Goal: Task Accomplishment & Management: Manage account settings

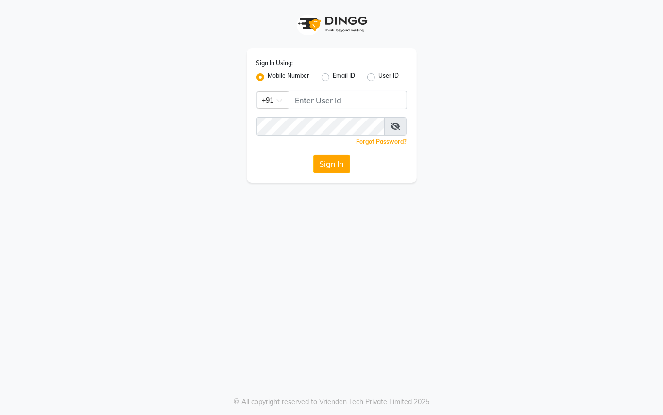
click at [351, 110] on div "Sign In Using: Mobile Number Email ID User ID Country Code × +91 Remember me Fo…" at bounding box center [332, 115] width 170 height 134
click at [354, 100] on input "Username" at bounding box center [348, 100] width 118 height 18
type input "9209647270"
click at [327, 162] on button "Sign In" at bounding box center [331, 163] width 37 height 18
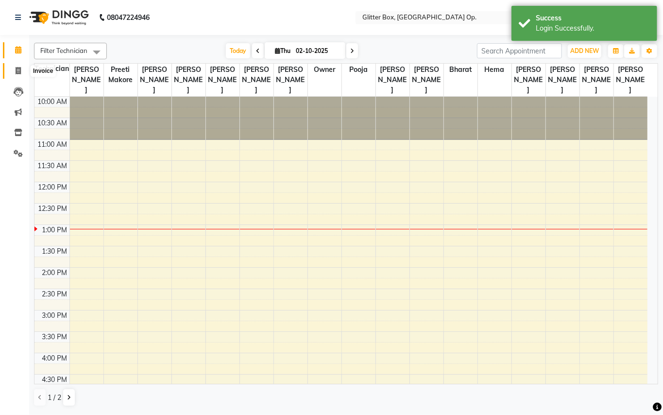
click at [16, 69] on icon at bounding box center [18, 70] width 5 height 7
select select "service"
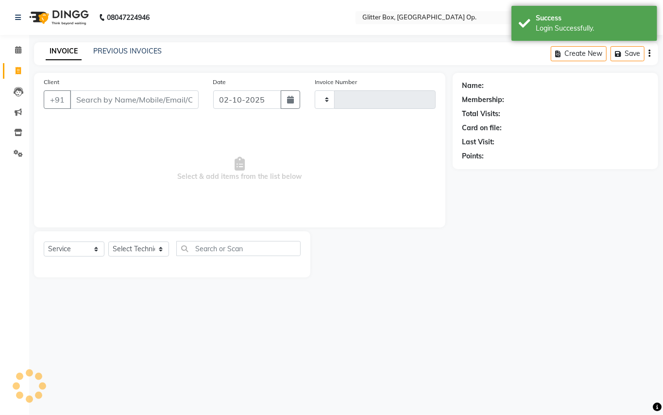
type input "2019"
select select "5563"
click at [261, 107] on input "02-10-2025" at bounding box center [247, 99] width 68 height 18
select select "10"
select select "2025"
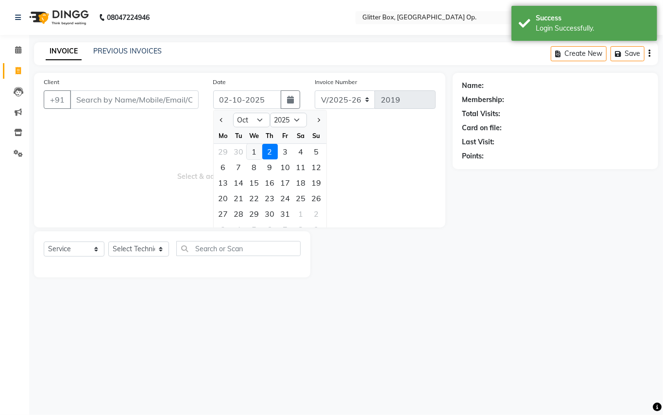
click at [253, 152] on div "1" at bounding box center [255, 152] width 16 height 16
type input "01-10-2025"
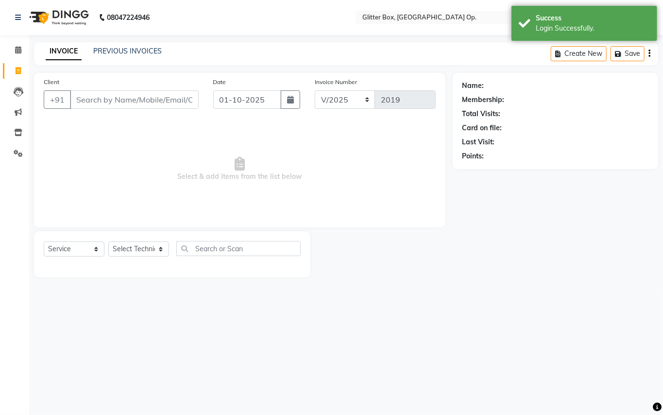
drag, startPoint x: 209, startPoint y: 148, endPoint x: 201, endPoint y: 123, distance: 26.0
click at [210, 148] on span "Select & add items from the list below" at bounding box center [240, 168] width 392 height 97
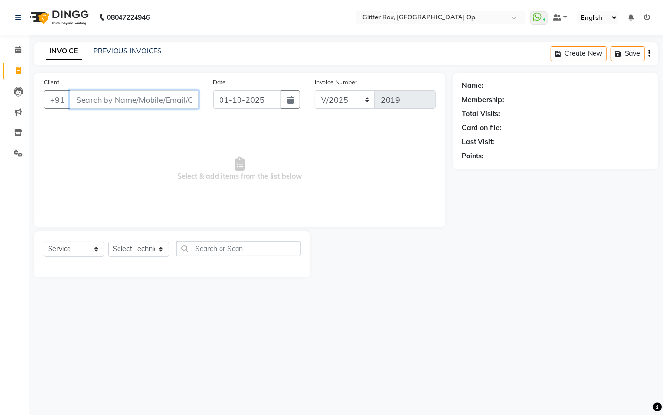
click at [191, 101] on input "Client" at bounding box center [134, 99] width 129 height 18
click at [181, 102] on input "Client" at bounding box center [134, 99] width 129 height 18
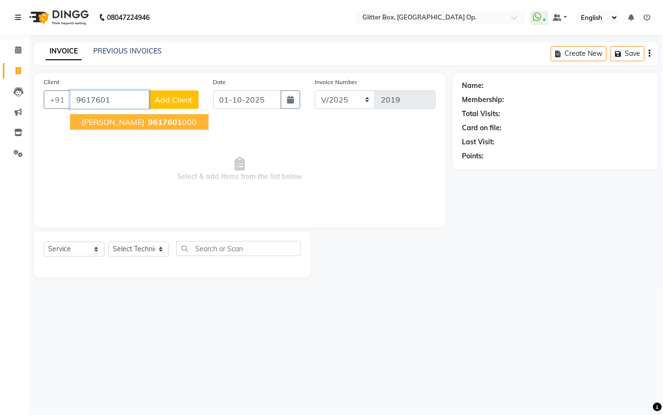
click at [154, 123] on span "9617601" at bounding box center [165, 122] width 34 height 10
type input "9617601000"
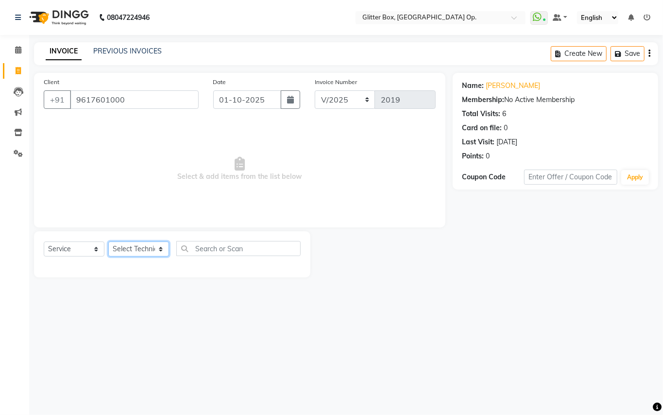
click at [128, 249] on select "Select Technician [PERSON_NAME] [PERSON_NAME] [PERSON_NAME] [PERSON_NAME] [PERS…" at bounding box center [138, 248] width 61 height 15
select select "38142"
click at [108, 241] on select "Select Technician [PERSON_NAME] [PERSON_NAME] [PERSON_NAME] [PERSON_NAME] [PERS…" at bounding box center [138, 248] width 61 height 15
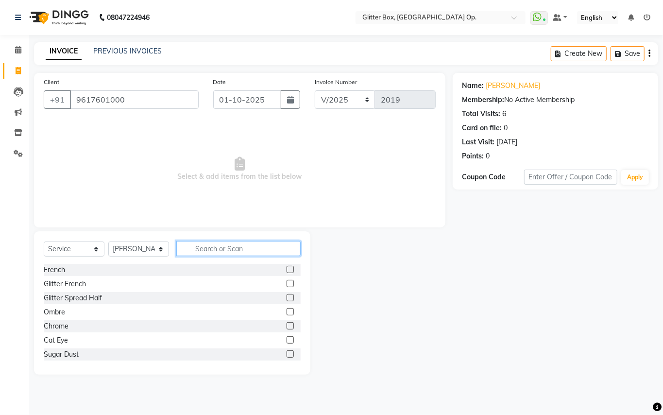
click at [245, 248] on input "text" at bounding box center [238, 248] width 124 height 15
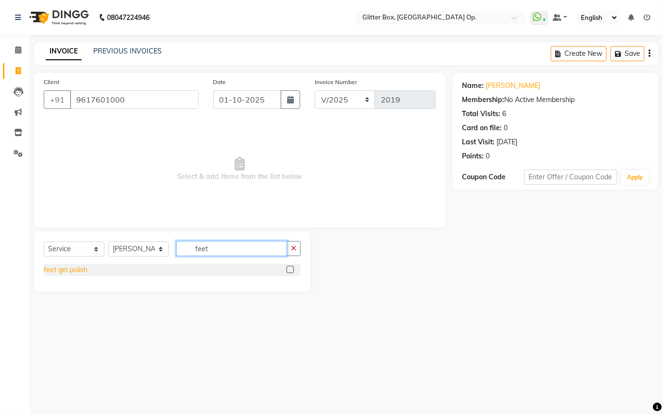
type input "feet"
click at [67, 268] on div "feet gel polish" at bounding box center [66, 270] width 44 height 10
checkbox input "false"
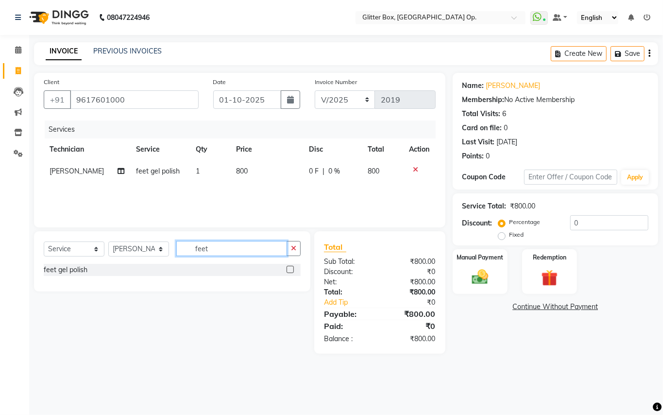
click at [243, 245] on input "feet" at bounding box center [231, 248] width 111 height 15
type input "f"
type input "cat"
click at [50, 267] on div "Cat Eye" at bounding box center [56, 270] width 24 height 10
checkbox input "false"
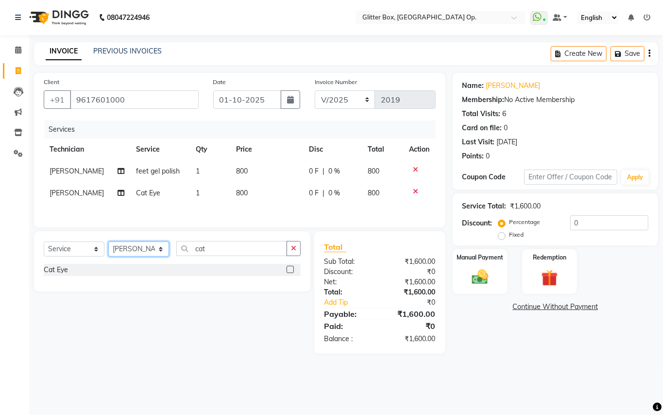
click at [145, 250] on select "Select Technician [PERSON_NAME] [PERSON_NAME] [PERSON_NAME] [PERSON_NAME] [PERS…" at bounding box center [138, 248] width 61 height 15
select select "44392"
click at [108, 245] on select "Select Technician [PERSON_NAME] [PERSON_NAME] [PERSON_NAME] [PERSON_NAME] [PERS…" at bounding box center [138, 248] width 61 height 15
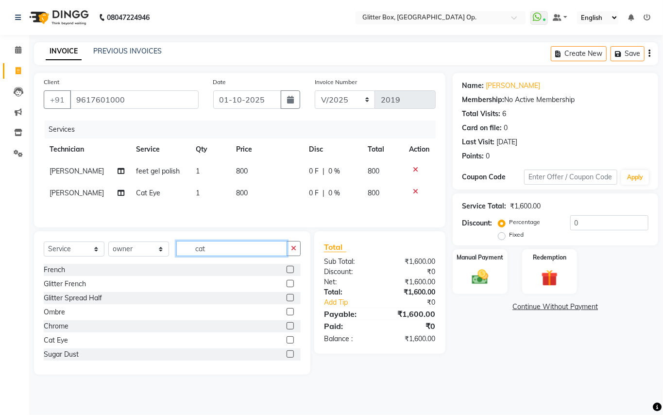
click at [218, 256] on input "cat" at bounding box center [231, 248] width 111 height 15
type input "c"
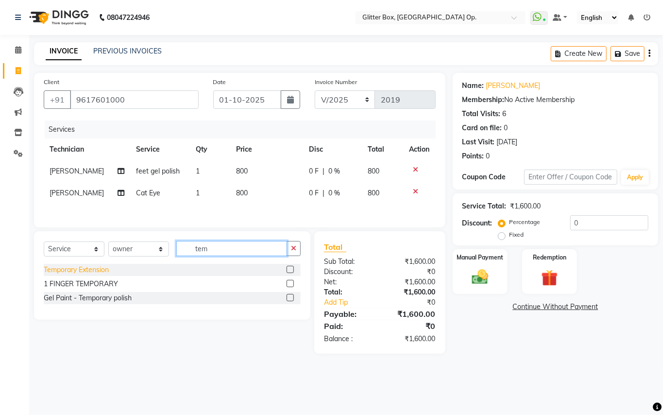
type input "tem"
click at [100, 270] on div "Temporary Extension" at bounding box center [76, 270] width 65 height 10
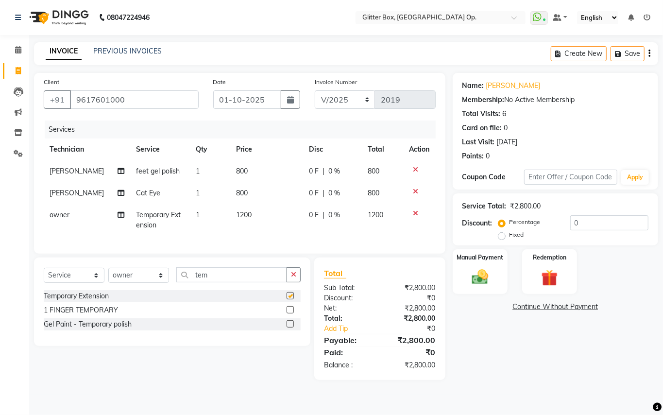
checkbox input "false"
click at [258, 280] on input "tem" at bounding box center [231, 274] width 111 height 15
type input "t"
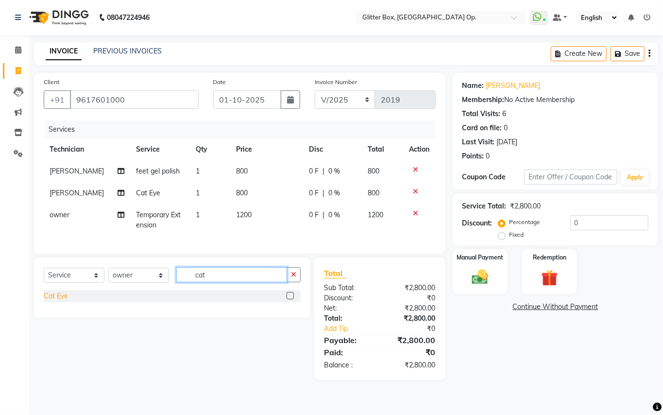
type input "cat"
click at [57, 301] on div "Cat Eye" at bounding box center [56, 296] width 24 height 10
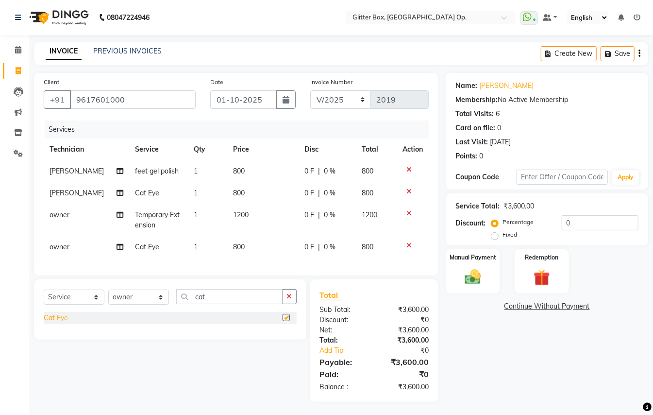
checkbox input "false"
click at [460, 270] on img at bounding box center [472, 276] width 27 height 19
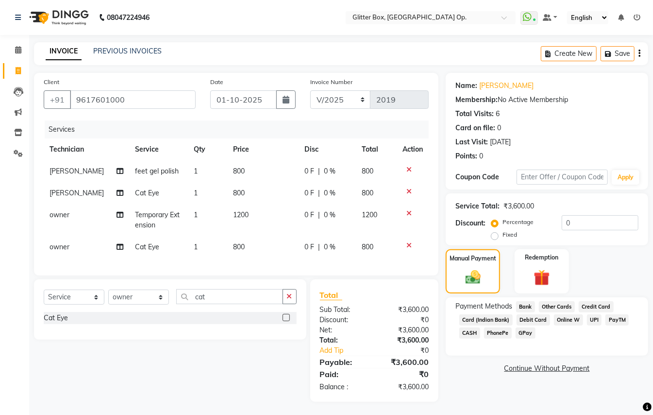
click at [594, 318] on span "UPI" at bounding box center [594, 319] width 15 height 11
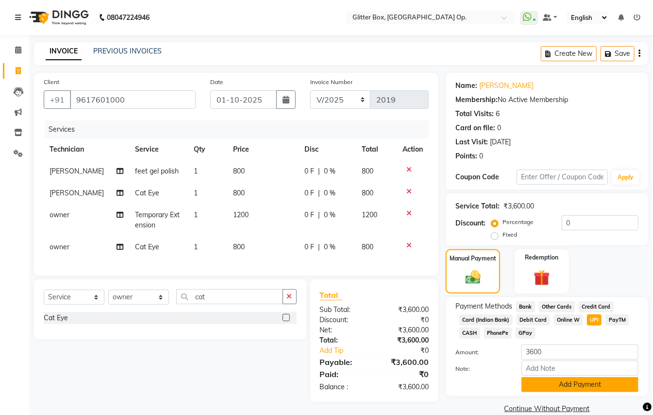
click at [577, 383] on button "Add Payment" at bounding box center [579, 384] width 117 height 15
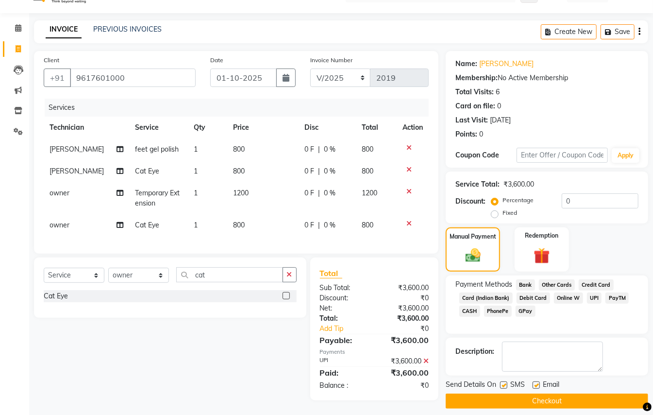
scroll to position [32, 0]
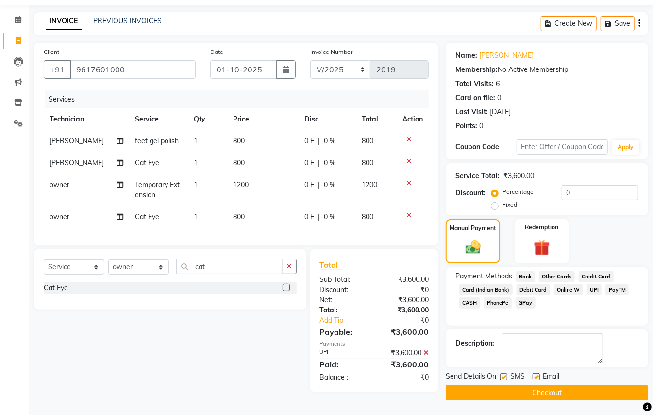
click at [540, 390] on button "Checkout" at bounding box center [547, 392] width 202 height 15
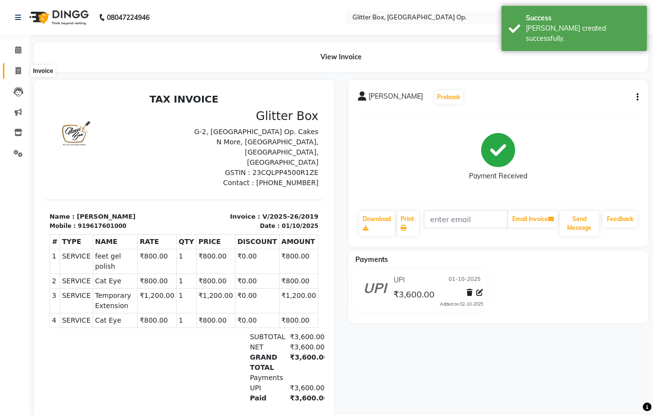
click at [17, 72] on icon at bounding box center [18, 70] width 5 height 7
select select "service"
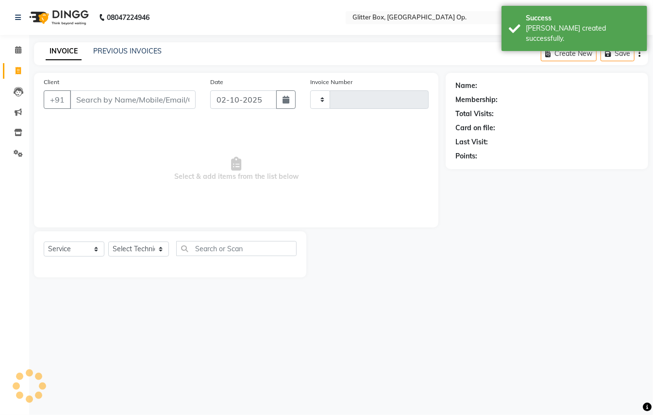
type input "2020"
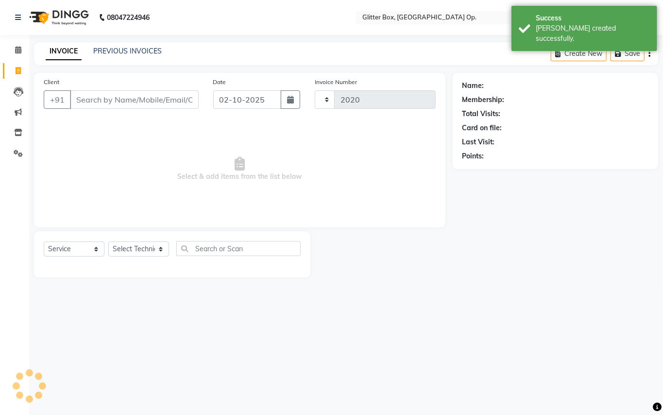
select select "5563"
click at [274, 106] on input "02-10-2025" at bounding box center [247, 99] width 68 height 18
select select "10"
select select "2025"
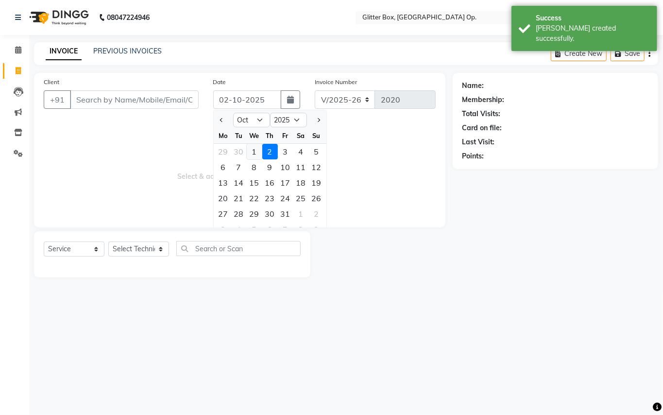
click at [249, 150] on div "1" at bounding box center [255, 152] width 16 height 16
type input "01-10-2025"
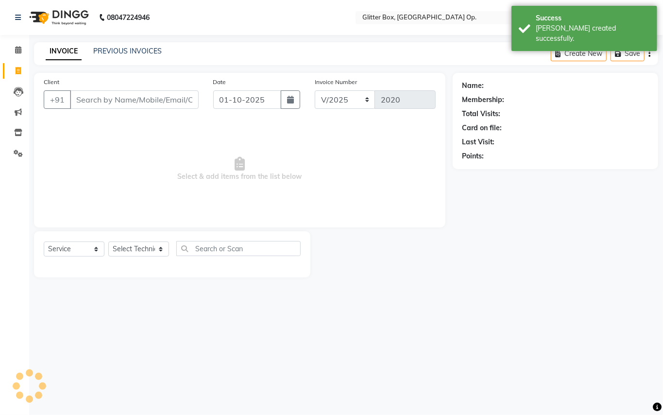
click at [190, 170] on span "Select & add items from the list below" at bounding box center [240, 168] width 392 height 97
click at [169, 105] on input "Client" at bounding box center [134, 99] width 129 height 18
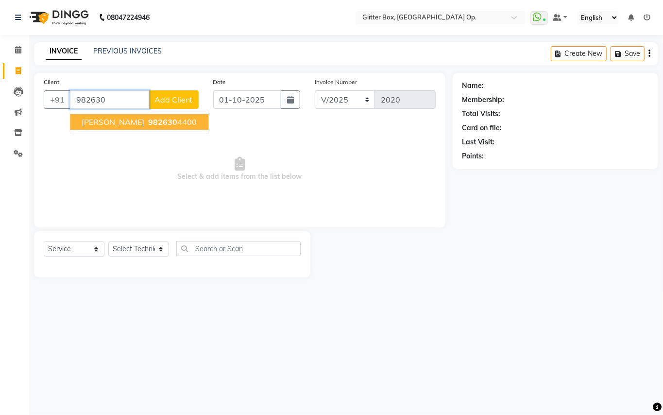
click at [156, 119] on ngb-highlight "982630 4400" at bounding box center [171, 122] width 50 height 10
type input "9826304400"
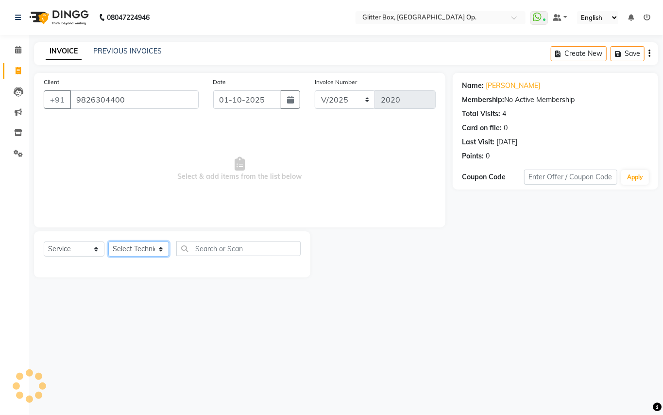
click at [121, 250] on select "Select Technician [PERSON_NAME] [PERSON_NAME] [PERSON_NAME] [PERSON_NAME] [PERS…" at bounding box center [138, 248] width 61 height 15
select select "38312"
click at [108, 241] on select "Select Technician [PERSON_NAME] [PERSON_NAME] [PERSON_NAME] [PERSON_NAME] [PERS…" at bounding box center [138, 248] width 61 height 15
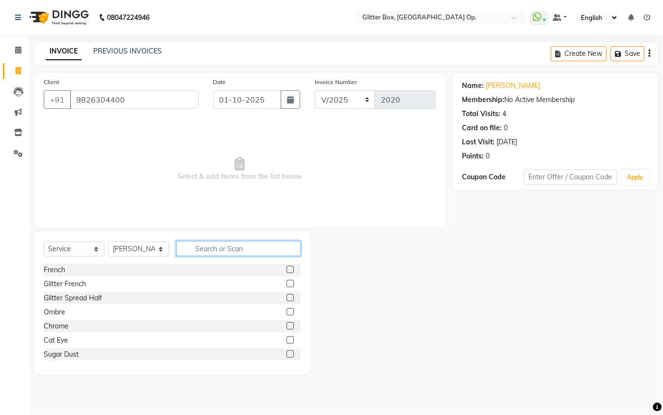
click at [184, 255] on input "text" at bounding box center [238, 248] width 124 height 15
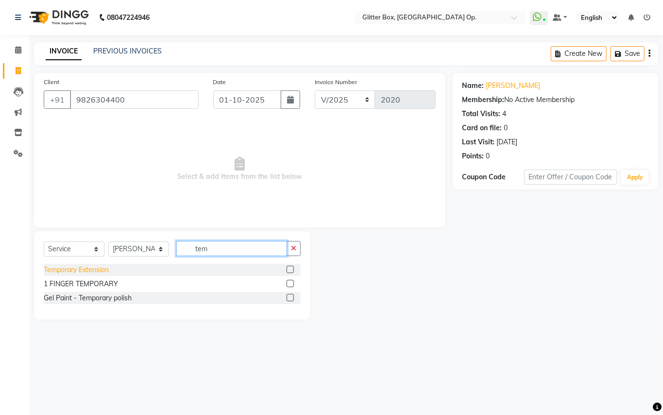
type input "tem"
click at [88, 267] on div "Temporary Extension" at bounding box center [76, 270] width 65 height 10
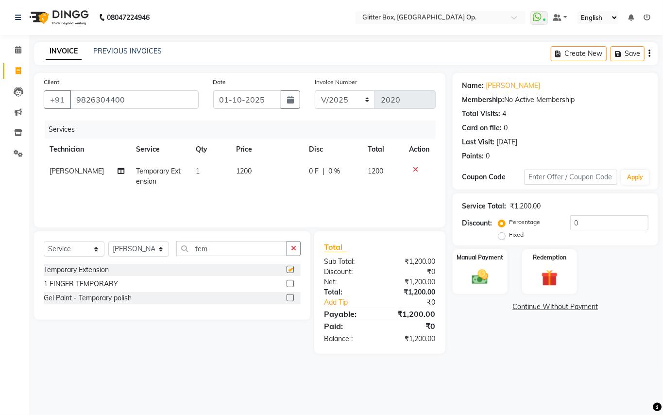
checkbox input "false"
click at [249, 238] on div "Select Service Product Membership Package Voucher Prepaid Gift Card Select Tech…" at bounding box center [172, 275] width 276 height 88
click at [260, 251] on input "tem" at bounding box center [231, 248] width 111 height 15
type input "t"
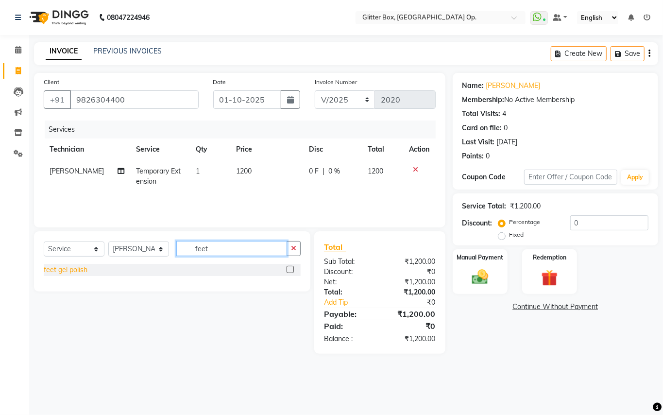
type input "feet"
click at [68, 272] on div "feet gel polish" at bounding box center [66, 270] width 44 height 10
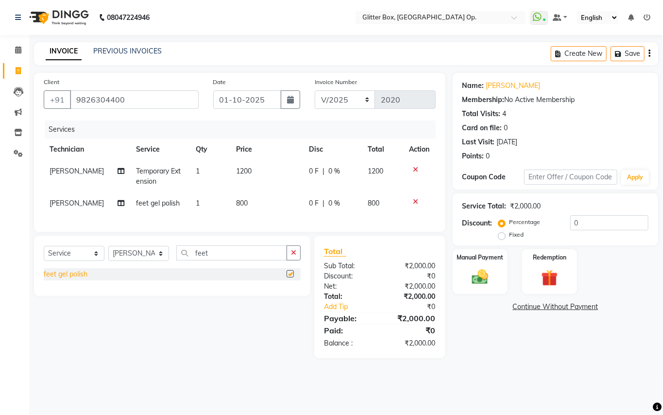
checkbox input "false"
click at [234, 260] on input "feet" at bounding box center [231, 252] width 111 height 15
type input "f"
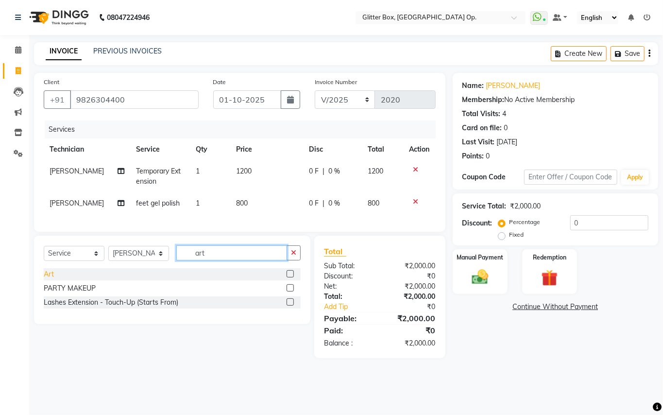
type input "art"
click at [47, 279] on div "Art" at bounding box center [49, 274] width 10 height 10
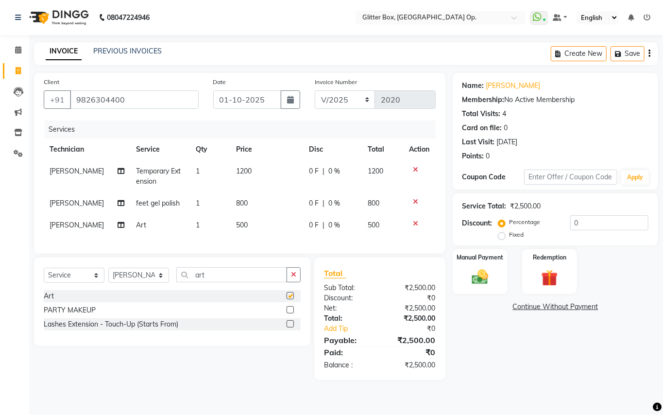
checkbox input "false"
click at [262, 227] on td "500" at bounding box center [266, 225] width 73 height 22
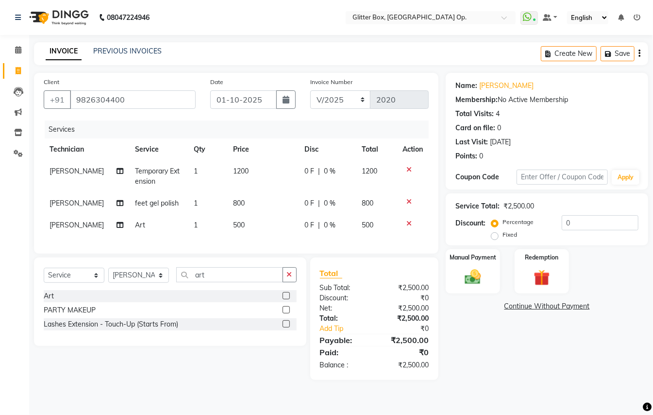
select select "38312"
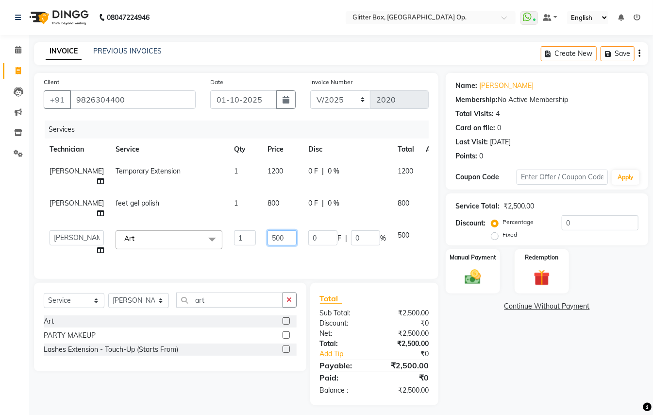
drag, startPoint x: 271, startPoint y: 245, endPoint x: 272, endPoint y: 240, distance: 5.4
click at [271, 243] on td "500" at bounding box center [282, 242] width 41 height 37
click at [272, 239] on input "500" at bounding box center [282, 237] width 29 height 15
type input "5"
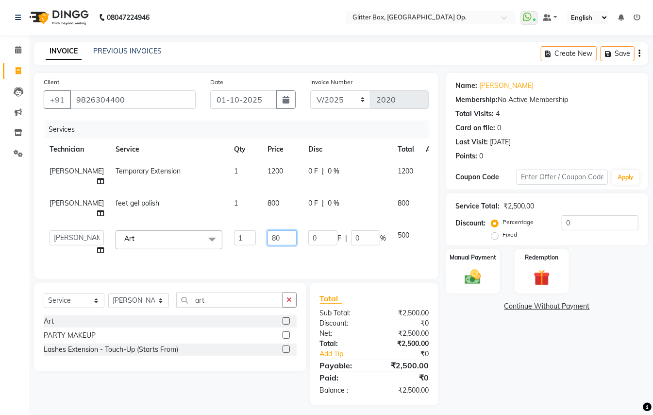
type input "800"
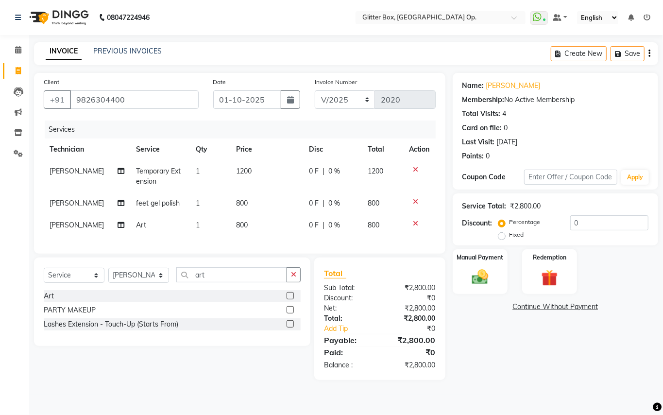
click at [263, 253] on div "Client [PHONE_NUMBER] Date [DATE] Invoice Number V/2025 V/[PHONE_NUMBER] Servic…" at bounding box center [239, 163] width 411 height 181
click at [478, 274] on img at bounding box center [480, 277] width 28 height 20
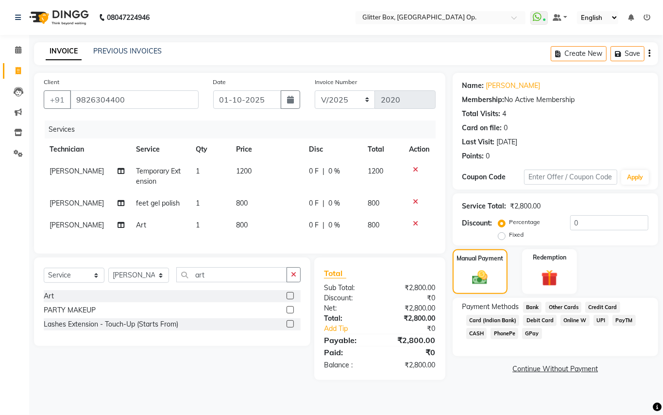
click at [481, 331] on span "CASH" at bounding box center [476, 333] width 21 height 11
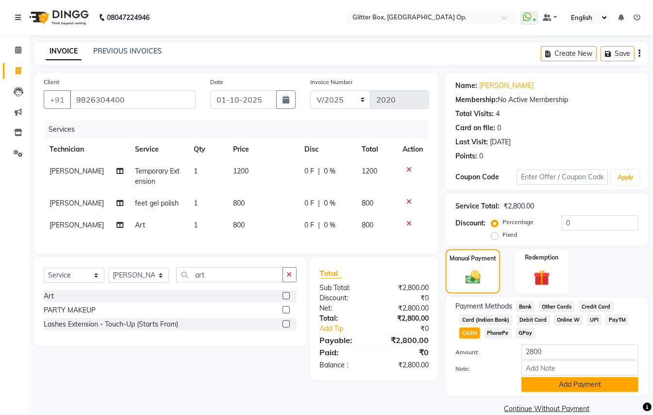
click at [540, 383] on button "Add Payment" at bounding box center [579, 384] width 117 height 15
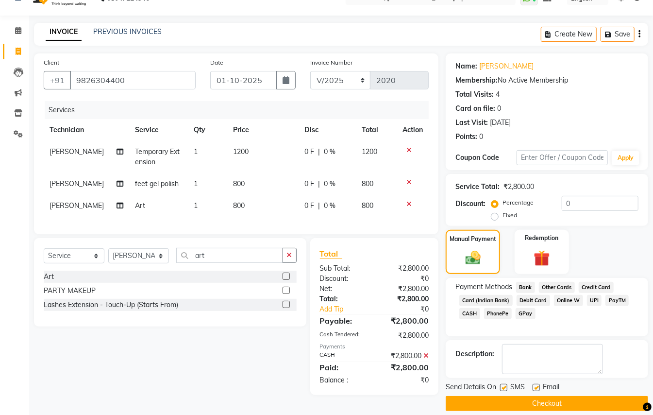
scroll to position [30, 0]
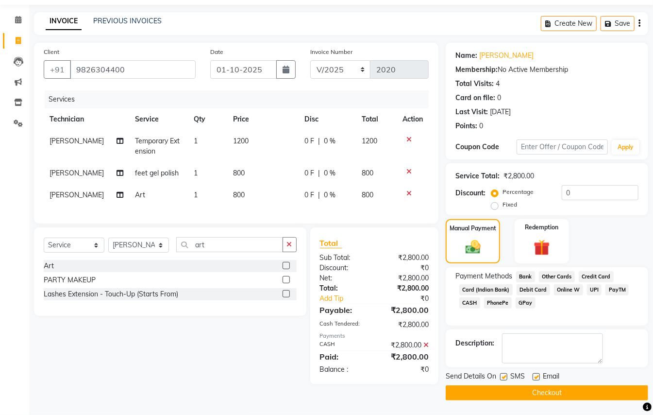
click at [520, 391] on button "Checkout" at bounding box center [547, 392] width 202 height 15
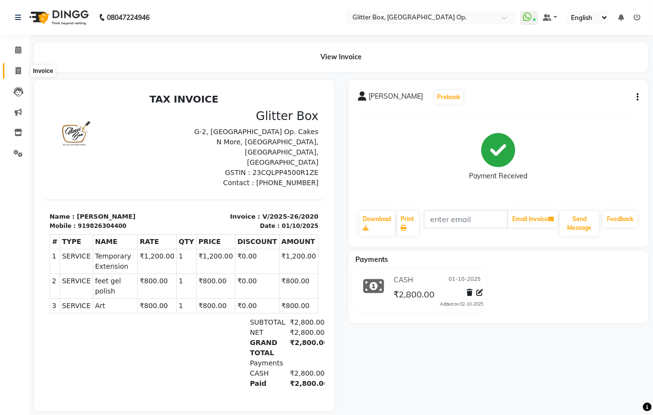
click at [16, 69] on icon at bounding box center [18, 70] width 5 height 7
select select "service"
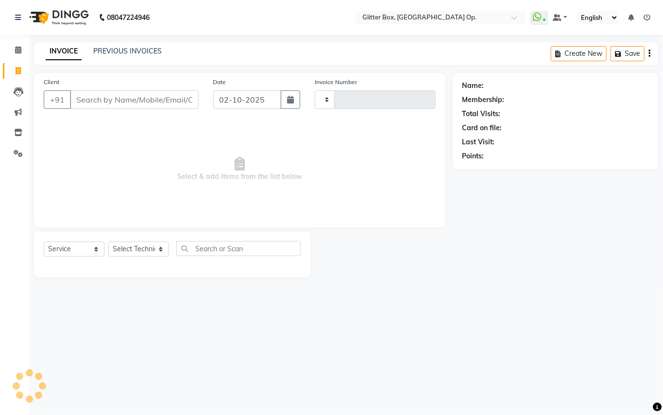
type input "2021"
select select "5563"
click at [245, 99] on input "02-10-2025" at bounding box center [247, 99] width 68 height 18
select select "10"
select select "2025"
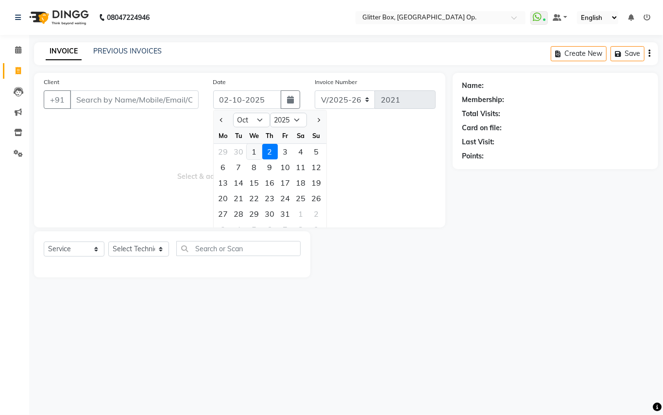
click at [251, 148] on div "1" at bounding box center [255, 152] width 16 height 16
type input "01-10-2025"
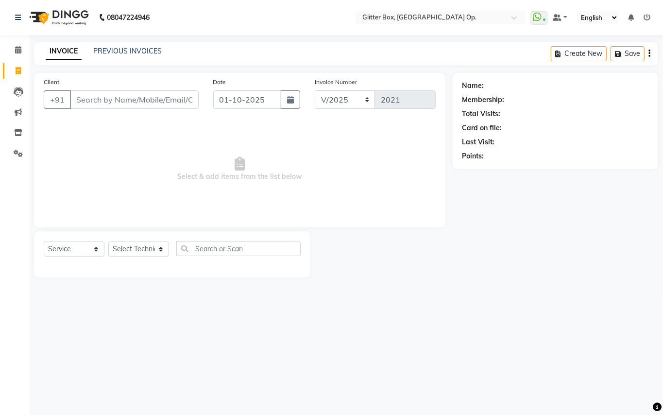
click at [190, 154] on span "Select & add items from the list below" at bounding box center [240, 168] width 392 height 97
click at [172, 101] on input "Client" at bounding box center [134, 99] width 129 height 18
type input "8839435349"
click at [172, 101] on span "Add Client" at bounding box center [173, 100] width 38 height 10
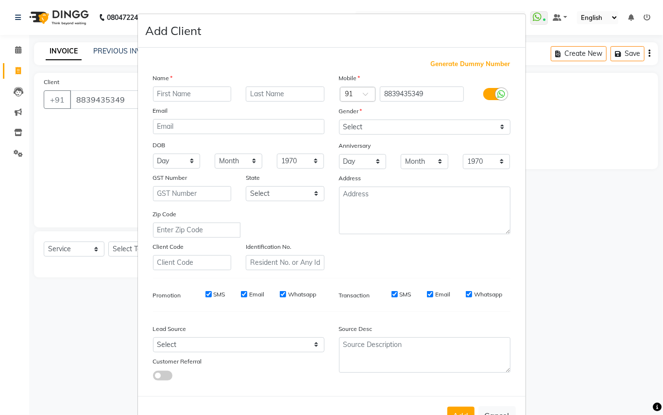
click at [193, 94] on input "text" at bounding box center [192, 93] width 79 height 15
type input "muskan"
click at [467, 121] on select "Select [DEMOGRAPHIC_DATA] [DEMOGRAPHIC_DATA] Other Prefer Not To Say" at bounding box center [424, 126] width 171 height 15
select select "[DEMOGRAPHIC_DATA]"
click at [339, 119] on select "Select [DEMOGRAPHIC_DATA] [DEMOGRAPHIC_DATA] Other Prefer Not To Say" at bounding box center [424, 126] width 171 height 15
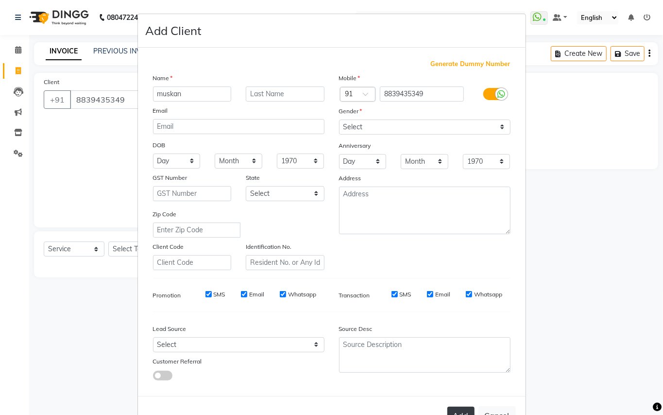
click at [459, 408] on button "Add" at bounding box center [460, 414] width 27 height 17
select select
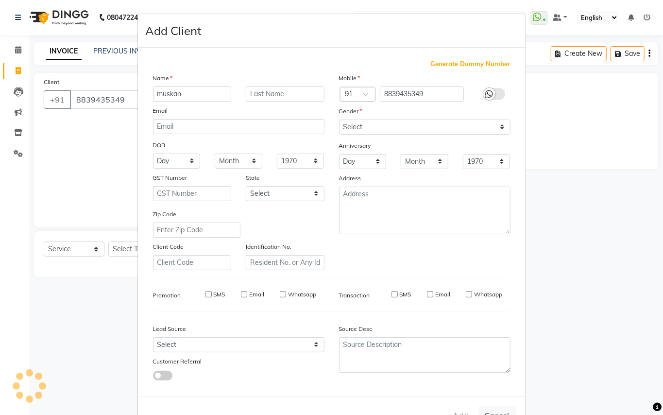
select select
checkbox input "false"
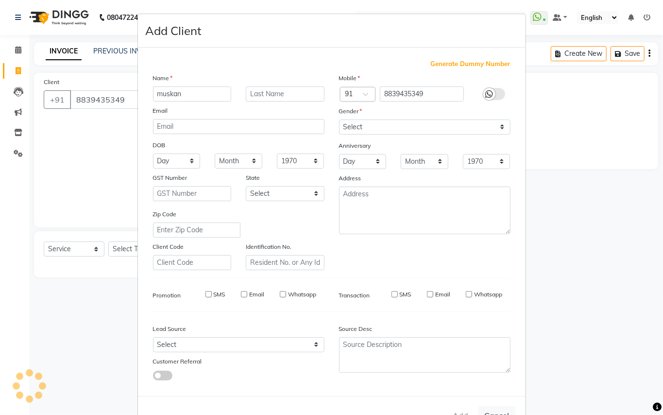
checkbox input "false"
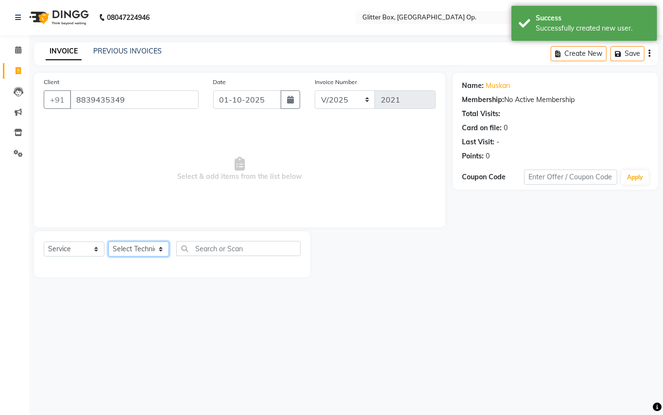
click at [146, 248] on select "Select Technician [PERSON_NAME] [PERSON_NAME] [PERSON_NAME] [PERSON_NAME] [PERS…" at bounding box center [138, 248] width 61 height 15
select select "38142"
click at [108, 241] on select "Select Technician [PERSON_NAME] [PERSON_NAME] [PERSON_NAME] [PERSON_NAME] [PERS…" at bounding box center [138, 248] width 61 height 15
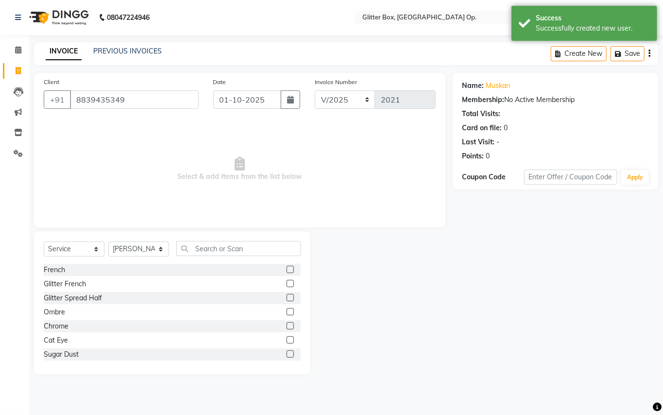
click at [279, 240] on div "Select Service Product Membership Package Voucher Prepaid Gift Card Select Tech…" at bounding box center [172, 302] width 276 height 143
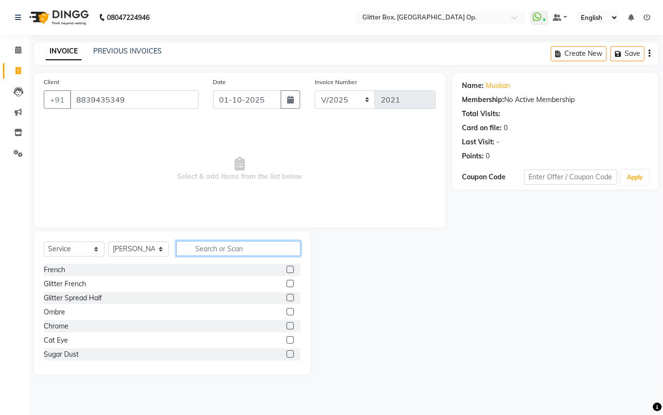
click at [252, 246] on input "text" at bounding box center [238, 248] width 124 height 15
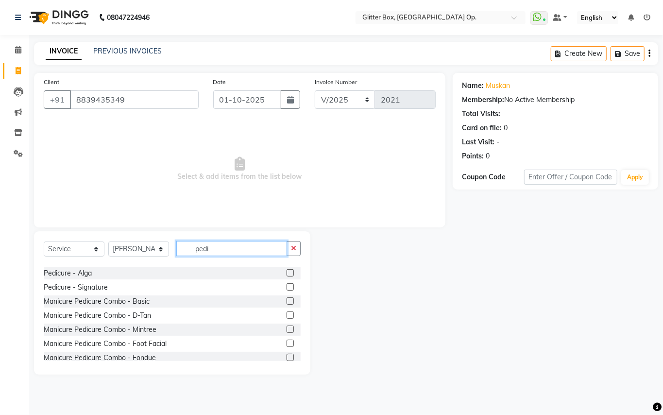
scroll to position [129, 0]
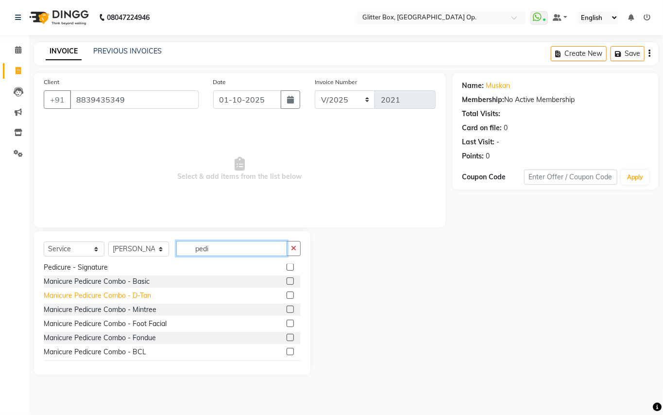
type input "pedi"
click at [113, 297] on div "Manicure Pedicure Combo - D-Tan" at bounding box center [97, 295] width 107 height 10
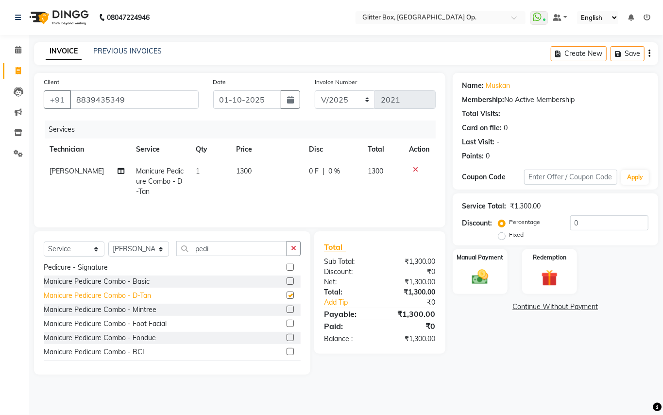
checkbox input "false"
click at [144, 248] on select "Select Technician [PERSON_NAME] [PERSON_NAME] [PERSON_NAME] [PERSON_NAME] [PERS…" at bounding box center [138, 248] width 61 height 15
select select "60010"
click at [108, 244] on select "Select Technician [PERSON_NAME] [PERSON_NAME] [PERSON_NAME] [PERSON_NAME] [PERS…" at bounding box center [138, 248] width 61 height 15
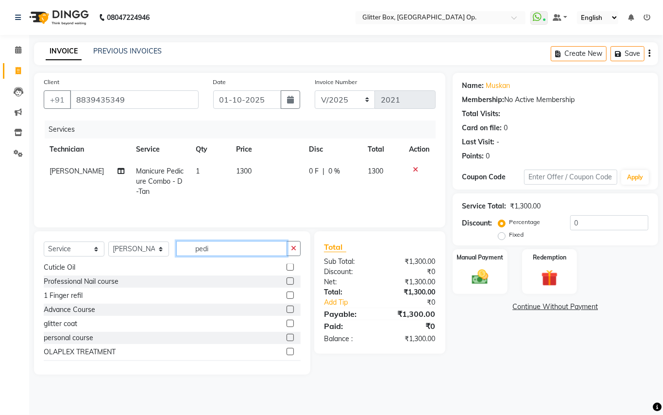
click at [222, 249] on input "pedi" at bounding box center [231, 248] width 111 height 15
type input "p"
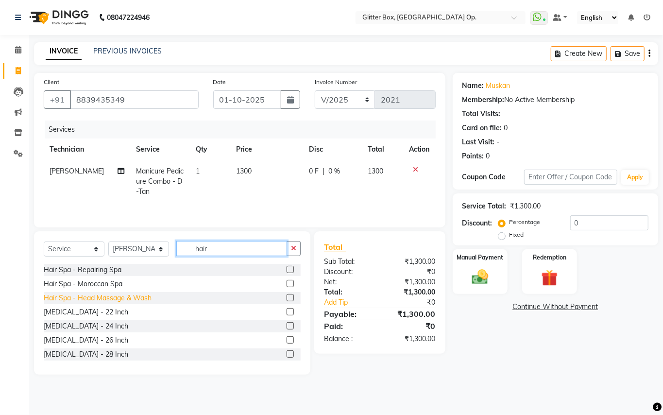
scroll to position [198, 0]
click at [257, 252] on input "hair" at bounding box center [231, 248] width 111 height 15
type input "h"
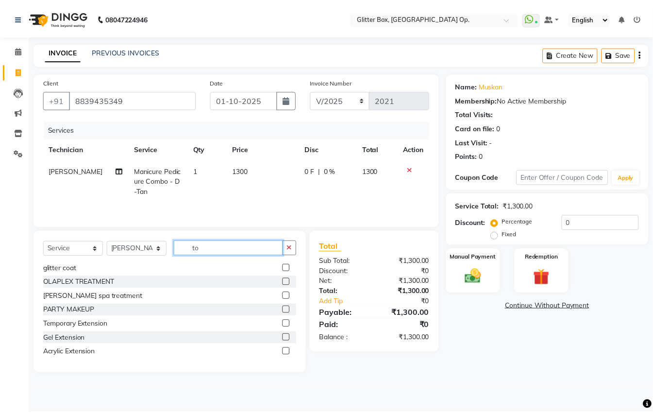
scroll to position [0, 0]
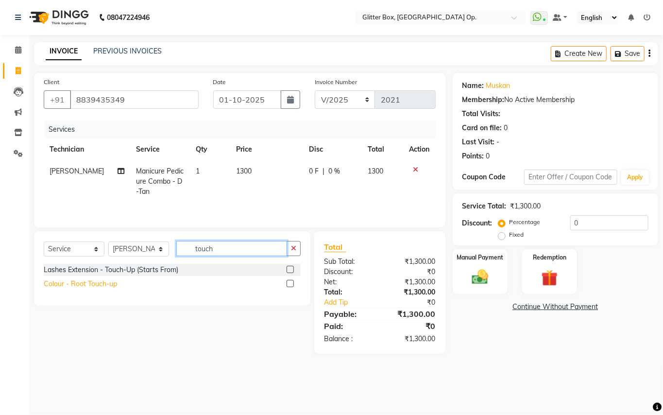
type input "touch"
click at [98, 283] on div "Colour - Root Touch-up" at bounding box center [80, 284] width 73 height 10
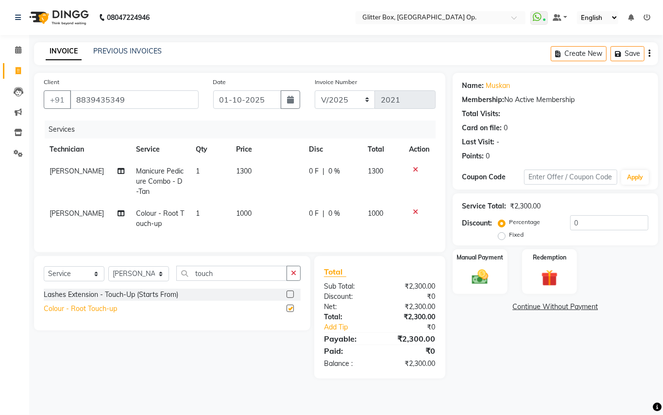
checkbox input "false"
click at [272, 209] on td "1000" at bounding box center [266, 218] width 73 height 32
select select "60010"
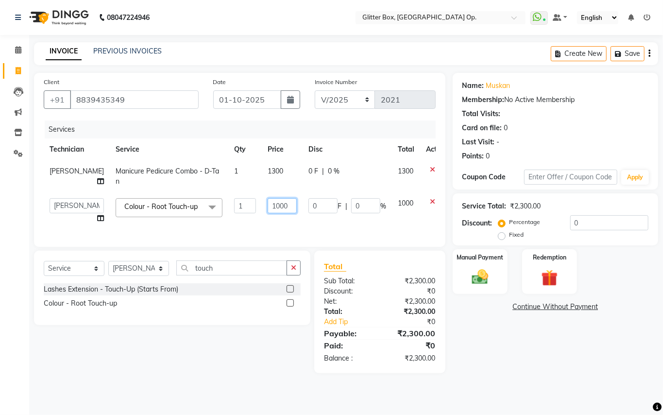
click at [272, 209] on input "1000" at bounding box center [282, 205] width 29 height 15
type input "1"
type input "800"
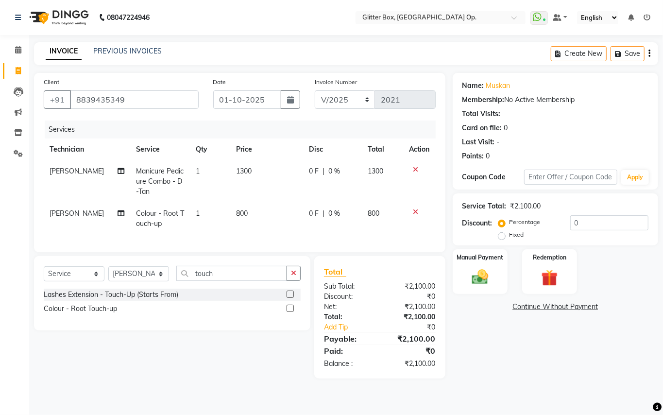
click at [342, 227] on td "0 F | 0 %" at bounding box center [332, 218] width 58 height 32
select select "60010"
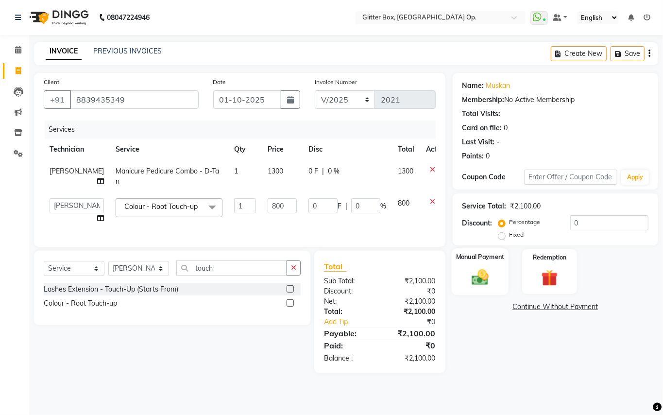
click at [478, 279] on img at bounding box center [480, 277] width 28 height 20
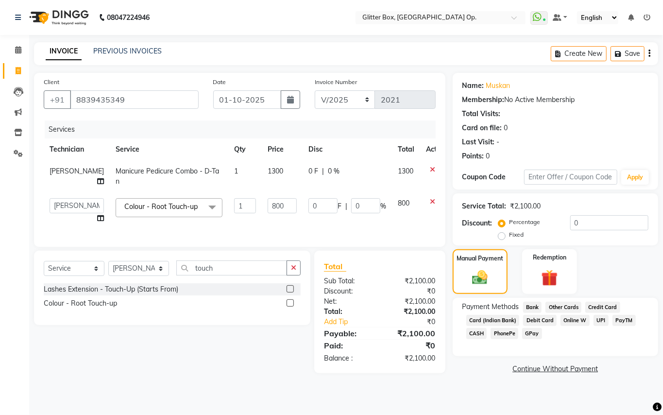
click at [601, 322] on span "UPI" at bounding box center [600, 320] width 15 height 11
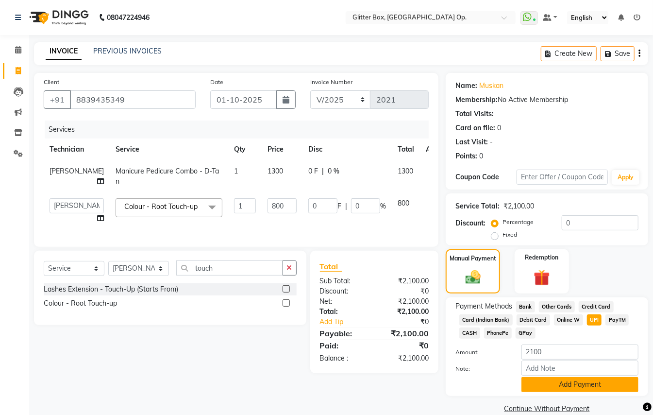
click at [602, 385] on button "Add Payment" at bounding box center [579, 384] width 117 height 15
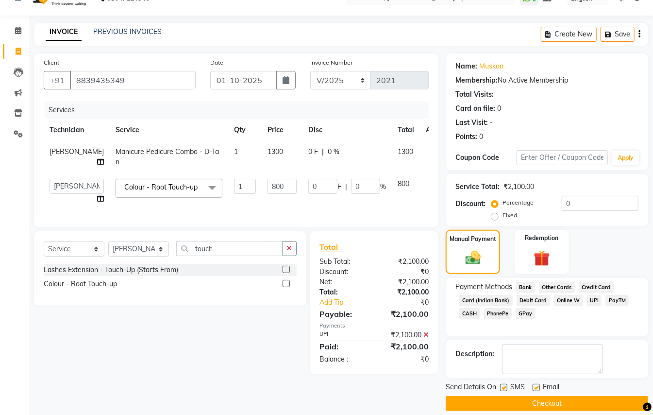
scroll to position [30, 0]
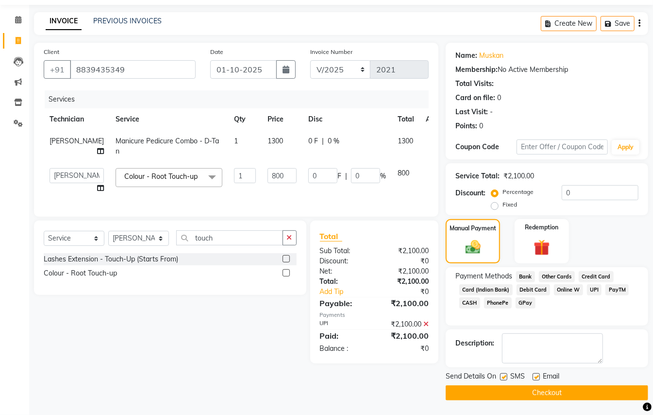
click at [553, 396] on button "Checkout" at bounding box center [547, 392] width 202 height 15
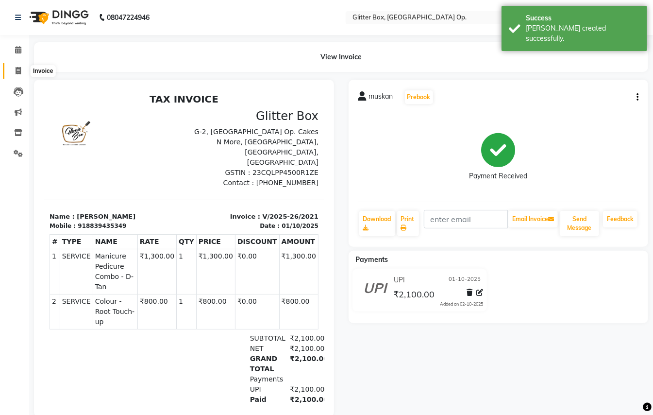
click at [12, 70] on span at bounding box center [18, 71] width 17 height 11
select select "5563"
select select "service"
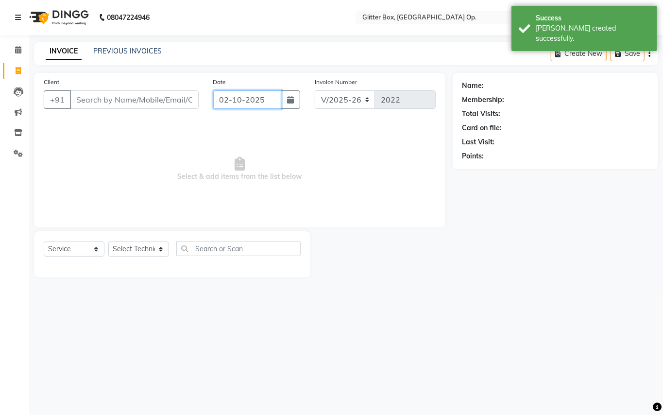
click at [262, 102] on input "02-10-2025" at bounding box center [247, 99] width 68 height 18
select select "10"
select select "2025"
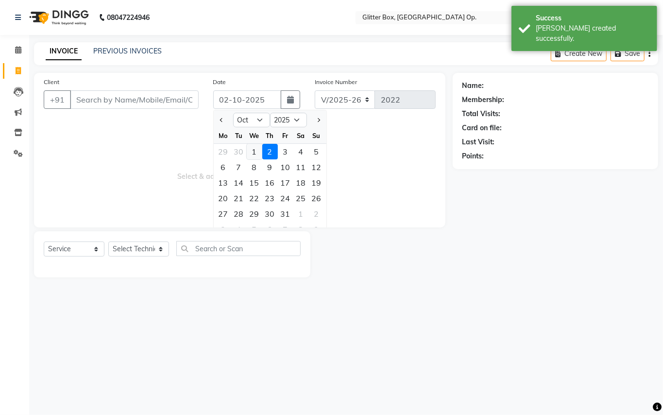
click at [251, 154] on div "1" at bounding box center [255, 152] width 16 height 16
type input "01-10-2025"
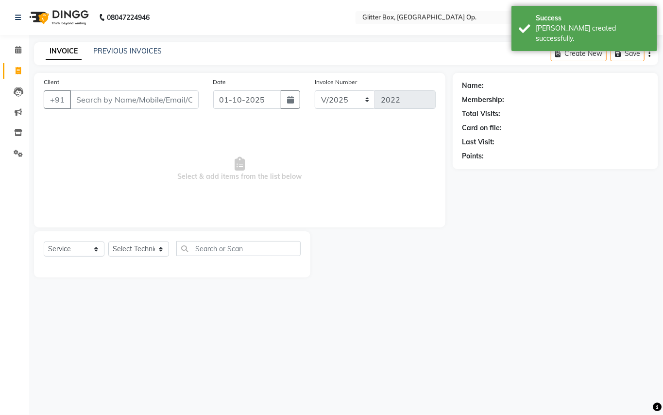
click at [209, 142] on span "Select & add items from the list below" at bounding box center [240, 168] width 392 height 97
click at [187, 97] on input "Client" at bounding box center [134, 99] width 129 height 18
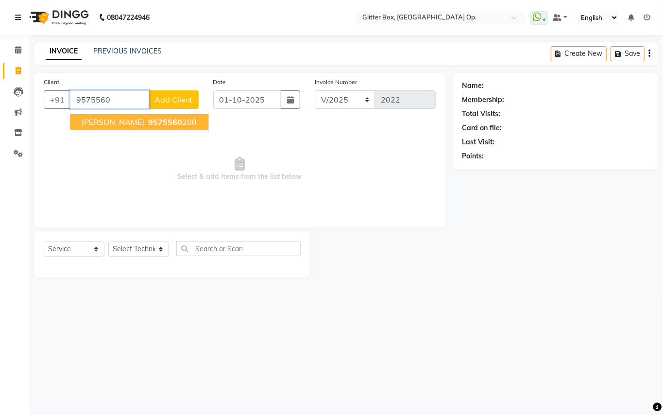
click at [148, 123] on span "9575560" at bounding box center [165, 122] width 34 height 10
type input "9575560200"
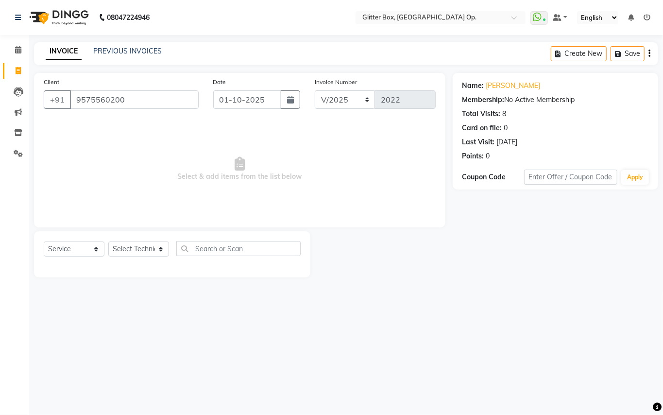
click at [144, 257] on div "Select Service Product Membership Package Voucher Prepaid Gift Card Select Tech…" at bounding box center [172, 252] width 257 height 23
click at [125, 254] on select "Select Technician [PERSON_NAME] [PERSON_NAME] [PERSON_NAME] [PERSON_NAME] [PERS…" at bounding box center [138, 248] width 61 height 15
click at [119, 245] on select "Select Technician [PERSON_NAME] [PERSON_NAME] [PERSON_NAME] [PERSON_NAME] [PERS…" at bounding box center [138, 248] width 61 height 15
select select "38142"
click at [108, 241] on select "Select Technician [PERSON_NAME] [PERSON_NAME] [PERSON_NAME] [PERSON_NAME] [PERS…" at bounding box center [138, 248] width 61 height 15
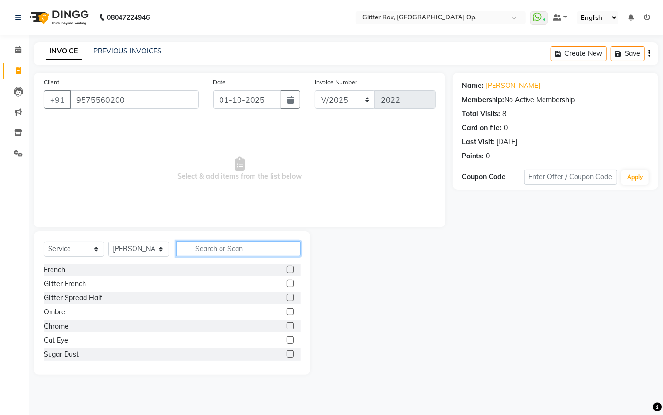
click at [243, 249] on input "text" at bounding box center [238, 248] width 124 height 15
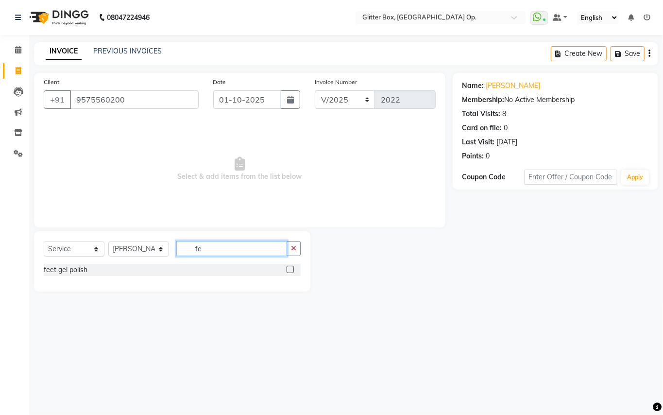
type input "f"
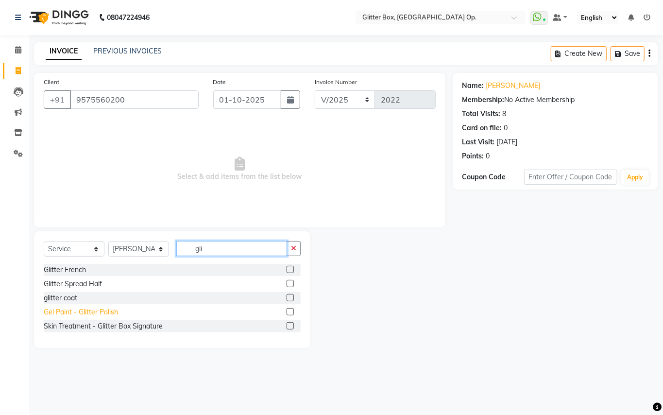
type input "gli"
click at [107, 309] on div "Gel Paint - Glitter Polish" at bounding box center [81, 312] width 74 height 10
checkbox input "false"
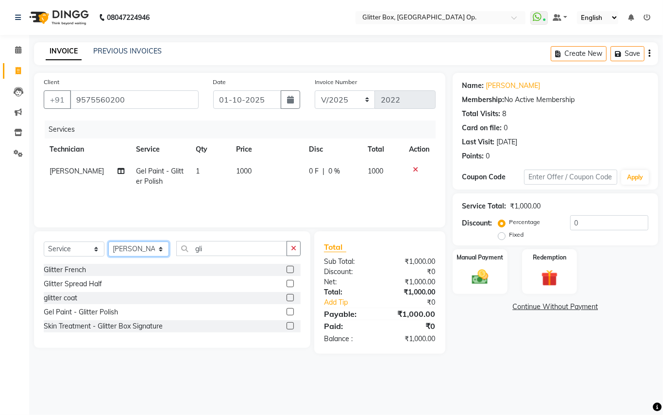
click at [135, 252] on select "Select Technician [PERSON_NAME] [PERSON_NAME] [PERSON_NAME] [PERSON_NAME] [PERS…" at bounding box center [138, 248] width 61 height 15
select select "60010"
click at [108, 241] on select "Select Technician [PERSON_NAME] [PERSON_NAME] [PERSON_NAME] [PERSON_NAME] [PERS…" at bounding box center [138, 248] width 61 height 15
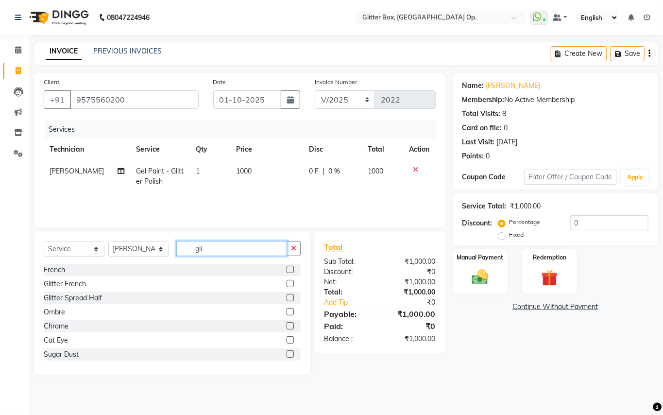
click at [224, 247] on input "gli" at bounding box center [231, 248] width 111 height 15
type input "g"
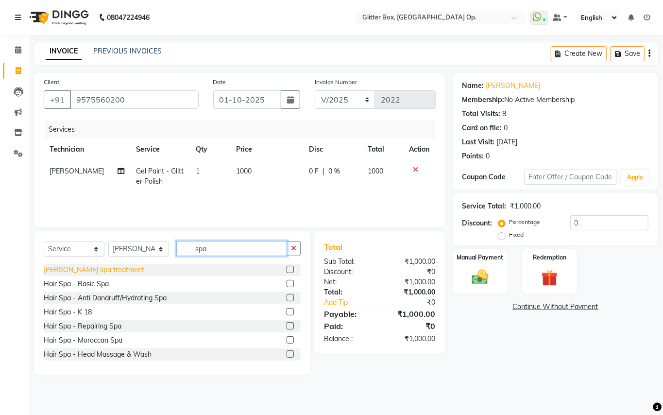
type input "spa"
click at [86, 271] on div "[PERSON_NAME] spa treatment" at bounding box center [94, 270] width 100 height 10
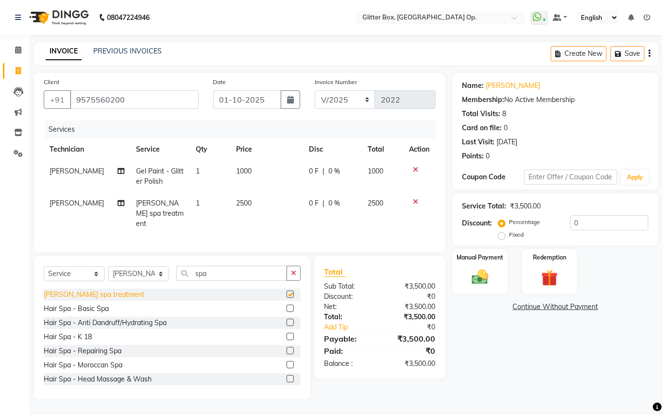
checkbox input "false"
click at [254, 199] on td "2500" at bounding box center [266, 213] width 73 height 42
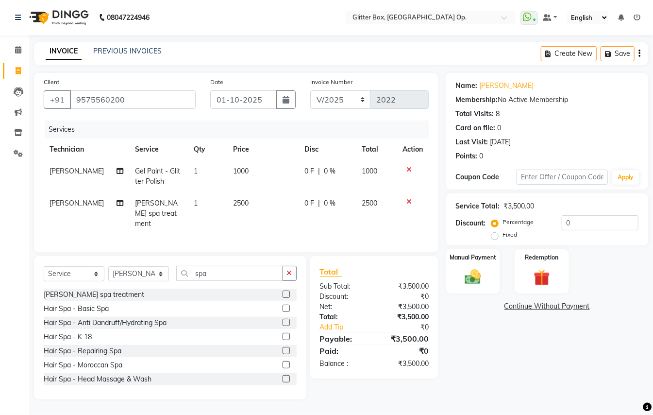
select select "60010"
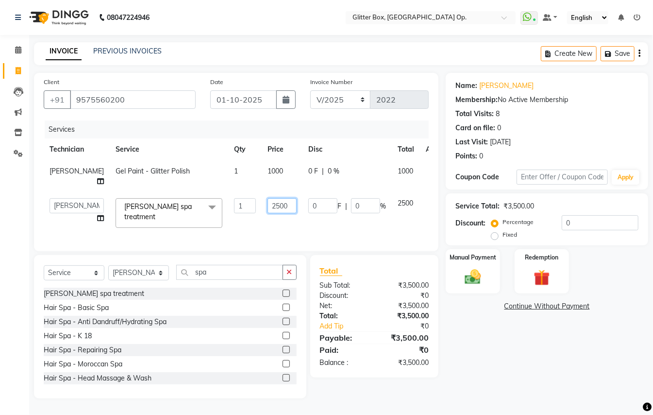
click at [271, 204] on input "2500" at bounding box center [282, 205] width 29 height 15
type input "2"
type input "1800"
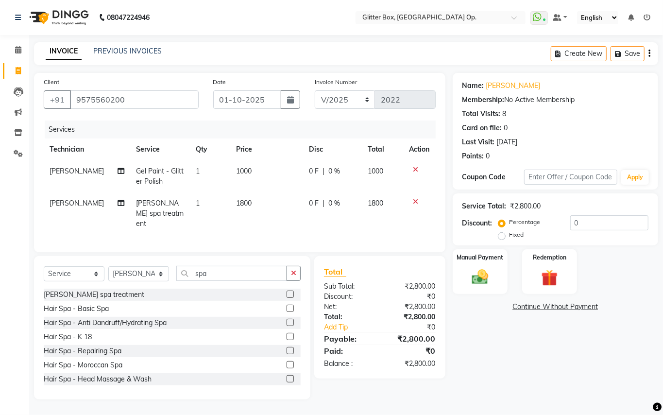
click at [268, 218] on td "1800" at bounding box center [266, 213] width 73 height 42
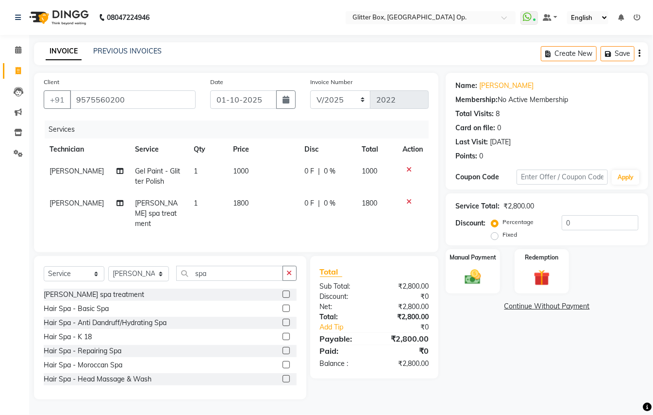
select select "60010"
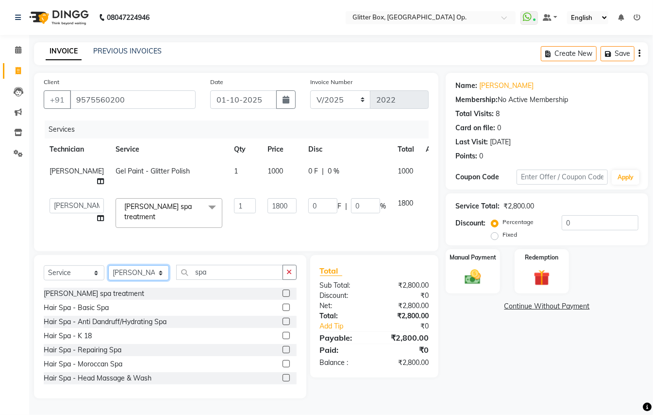
click at [120, 280] on select "Select Technician [PERSON_NAME] [PERSON_NAME] [PERSON_NAME] [PERSON_NAME] [PERS…" at bounding box center [138, 272] width 61 height 15
select select "38313"
click at [108, 270] on select "Select Technician [PERSON_NAME] [PERSON_NAME] [PERSON_NAME] [PERSON_NAME] [PERS…" at bounding box center [138, 272] width 61 height 15
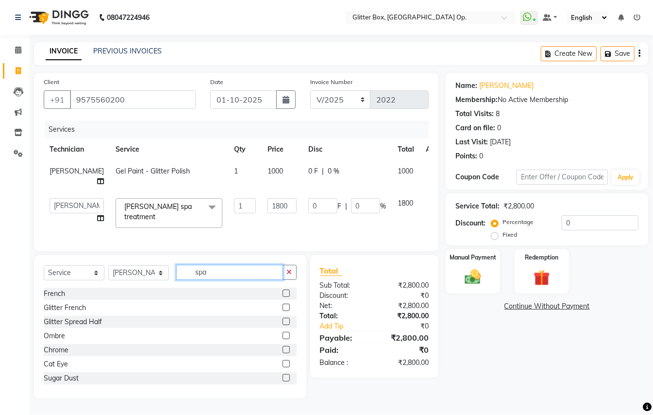
click at [240, 280] on input "spa" at bounding box center [229, 272] width 107 height 15
type input "s"
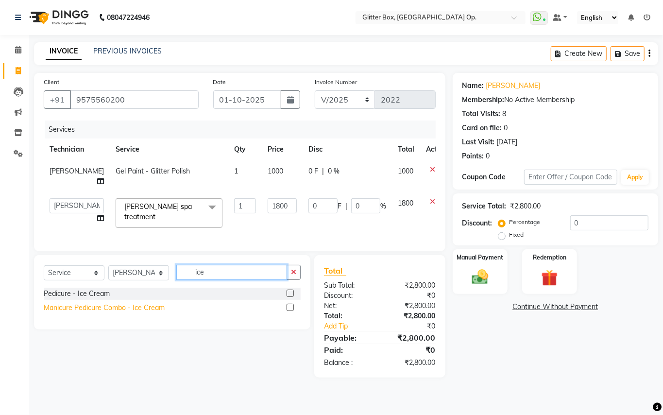
type input "ice"
click at [136, 313] on div "Manicure Pedicure Combo - Ice Cream" at bounding box center [104, 307] width 121 height 10
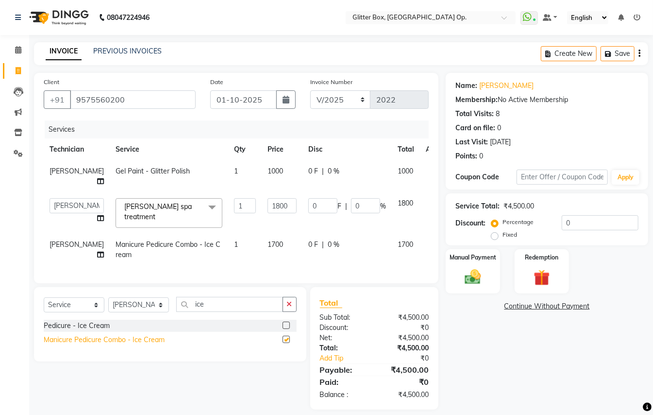
checkbox input "false"
click at [272, 239] on td "1700" at bounding box center [282, 250] width 41 height 32
select select "38313"
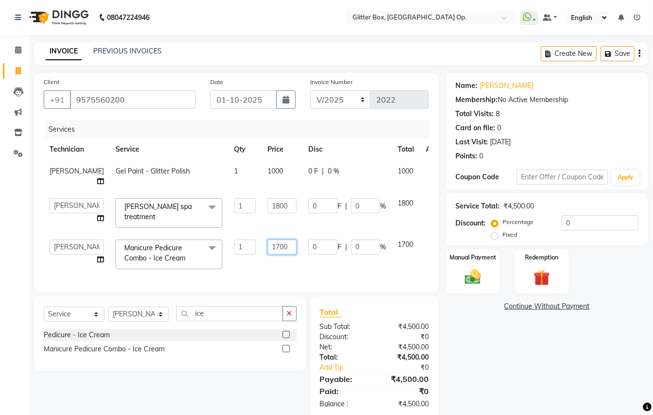
click at [272, 239] on input "1700" at bounding box center [282, 246] width 29 height 15
type input "1"
type input "2000"
click at [272, 253] on td "2000" at bounding box center [282, 254] width 41 height 41
select select "38313"
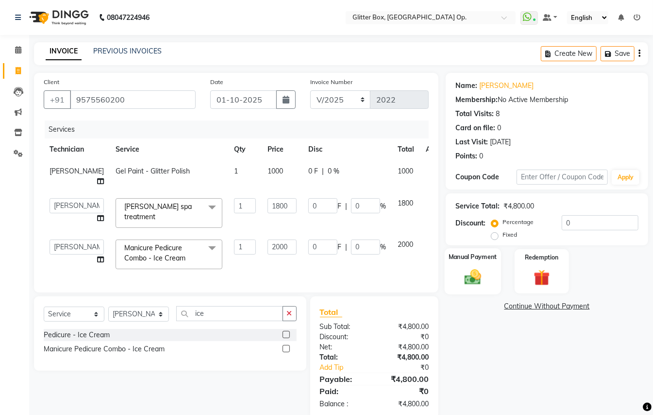
click at [486, 280] on img at bounding box center [472, 276] width 27 height 19
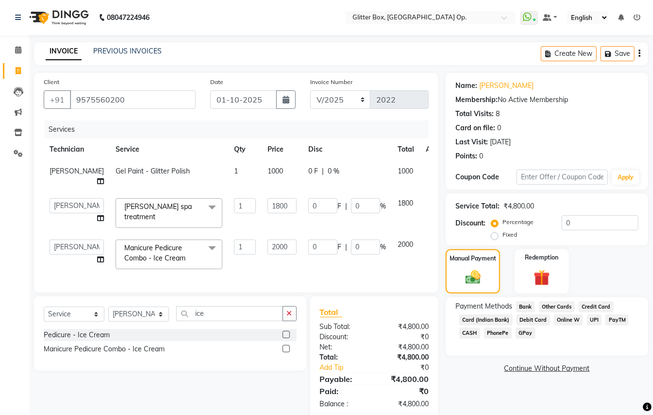
click at [470, 335] on span "CASH" at bounding box center [469, 332] width 21 height 11
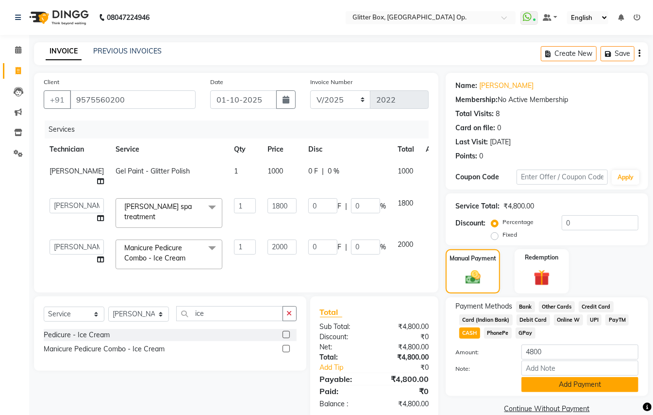
click at [536, 383] on button "Add Payment" at bounding box center [579, 384] width 117 height 15
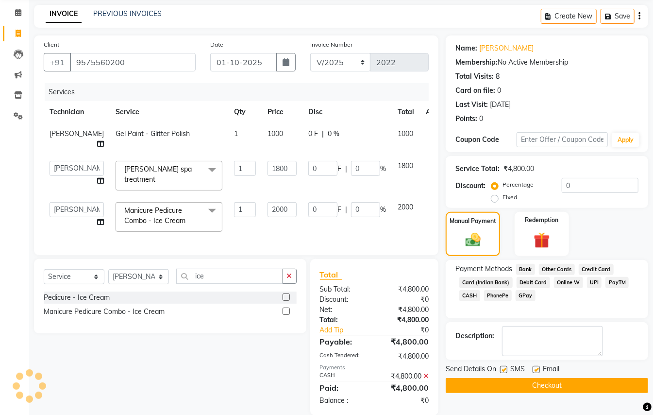
scroll to position [58, 0]
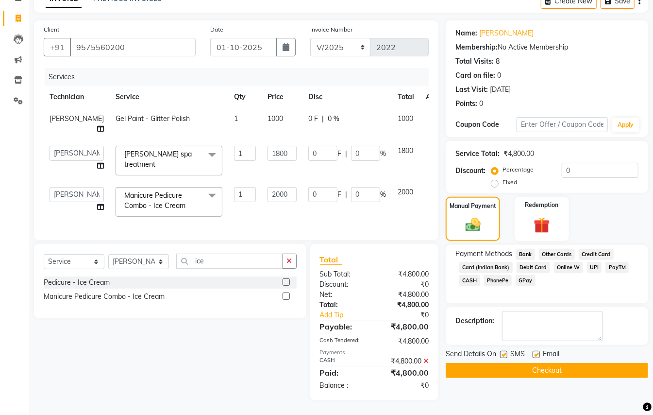
click at [480, 369] on button "Checkout" at bounding box center [547, 370] width 202 height 15
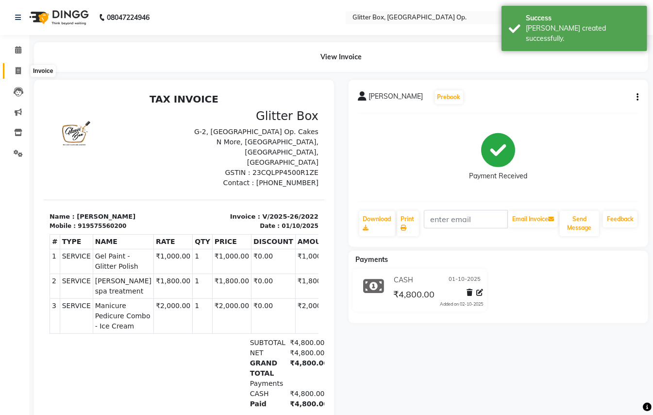
click at [16, 67] on icon at bounding box center [18, 70] width 5 height 7
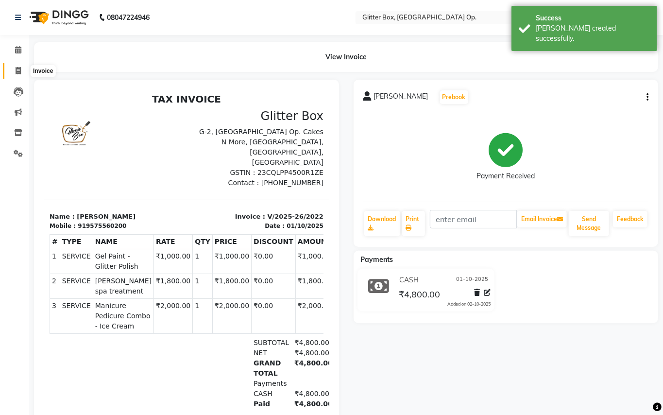
select select "5563"
select select "service"
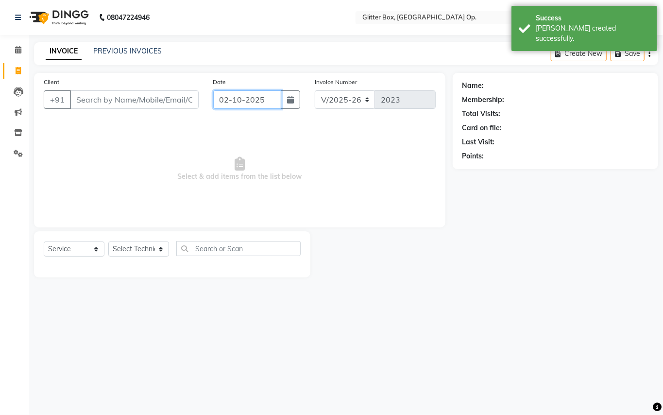
click at [233, 96] on input "02-10-2025" at bounding box center [247, 99] width 68 height 18
select select "10"
select select "2025"
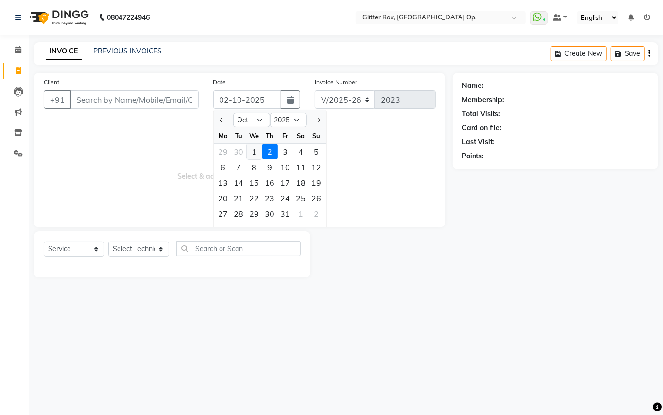
click at [253, 157] on div "1" at bounding box center [255, 152] width 16 height 16
type input "01-10-2025"
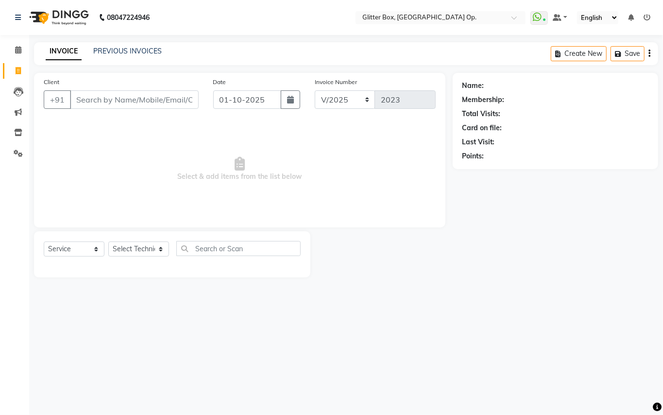
click at [156, 157] on span "Select & add items from the list below" at bounding box center [240, 168] width 392 height 97
click at [184, 100] on input "Client" at bounding box center [134, 99] width 129 height 18
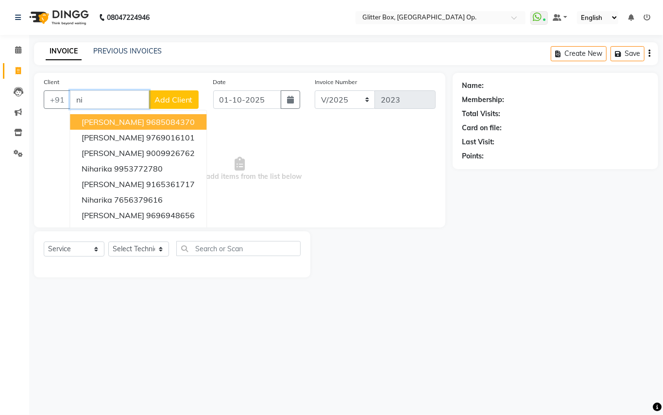
type input "n"
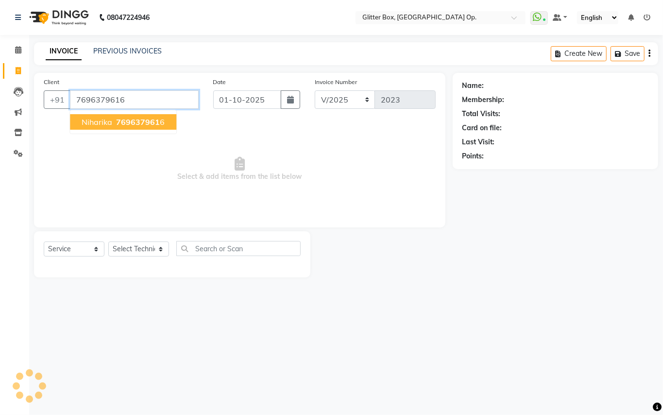
type input "7696379616"
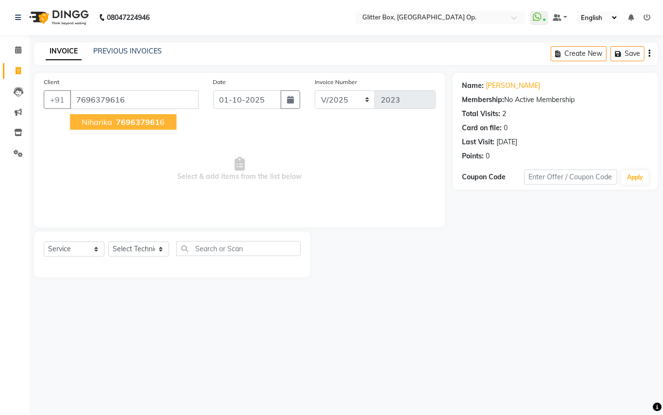
click at [153, 129] on button "[PERSON_NAME] 769637961 6" at bounding box center [123, 122] width 106 height 16
click at [142, 247] on select "Select Technician [PERSON_NAME] [PERSON_NAME] [PERSON_NAME] [PERSON_NAME] [PERS…" at bounding box center [138, 248] width 61 height 15
select select "38142"
click at [108, 241] on select "Select Technician [PERSON_NAME] [PERSON_NAME] [PERSON_NAME] [PERSON_NAME] [PERS…" at bounding box center [138, 248] width 61 height 15
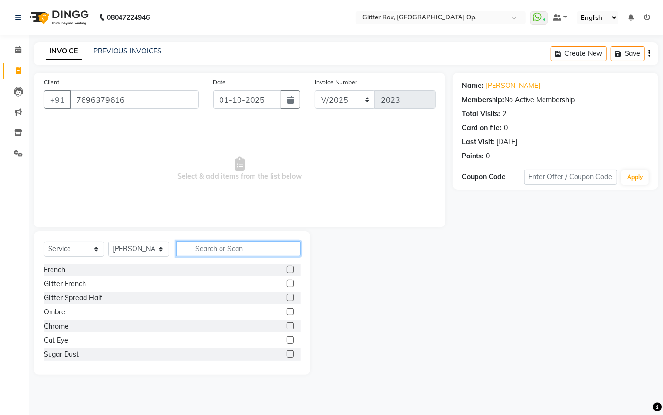
click at [234, 255] on input "text" at bounding box center [238, 248] width 124 height 15
type input "pedi"
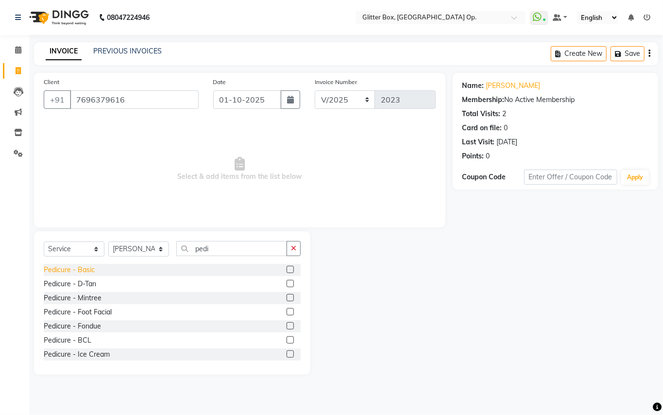
click at [59, 269] on div "Pedicure - Basic" at bounding box center [69, 270] width 51 height 10
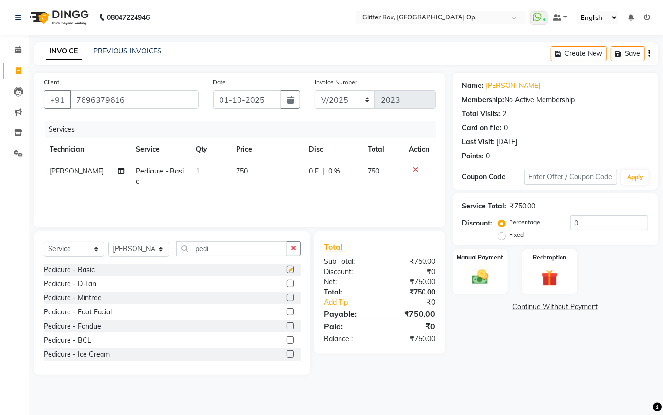
checkbox input "false"
click at [235, 245] on input "pedi" at bounding box center [231, 248] width 111 height 15
type input "p"
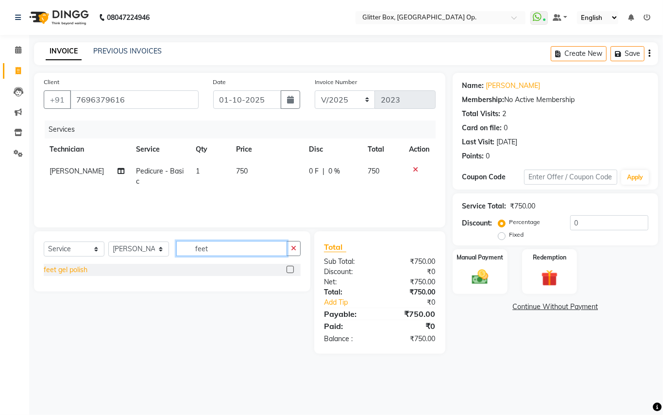
type input "feet"
click at [59, 272] on div "feet gel polish" at bounding box center [66, 270] width 44 height 10
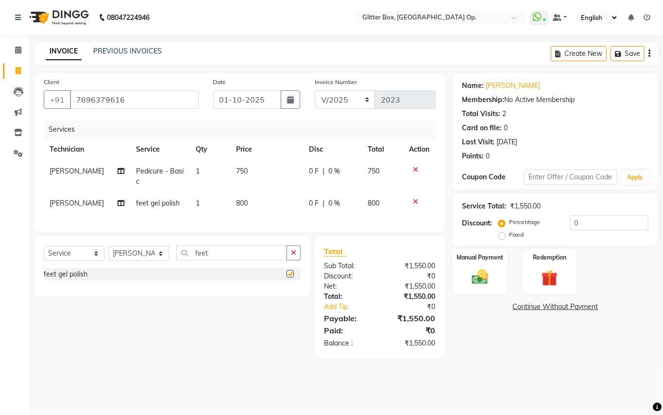
checkbox input "false"
click at [235, 258] on input "feet" at bounding box center [231, 252] width 111 height 15
type input "f"
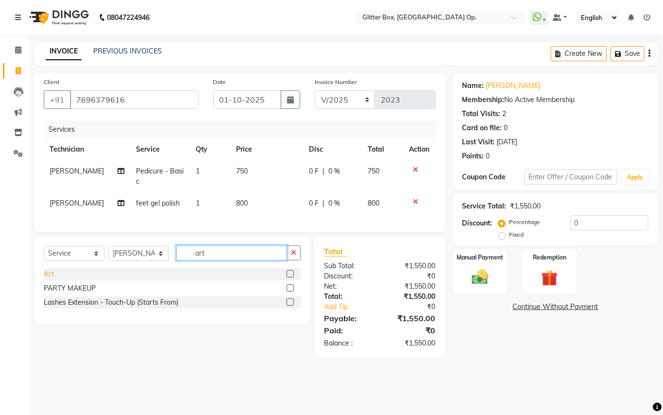
type input "art"
click at [51, 279] on div "Art" at bounding box center [49, 274] width 10 height 10
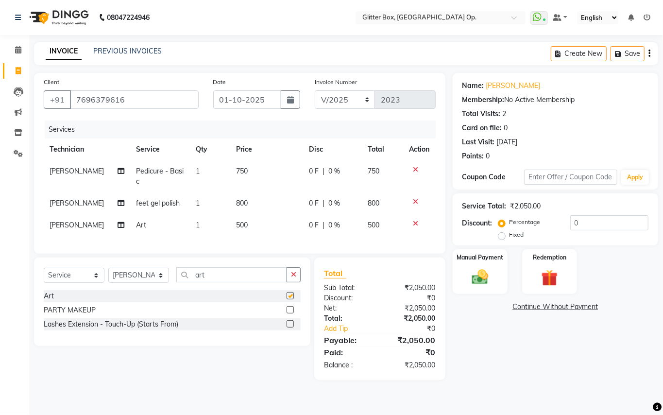
checkbox input "false"
click at [261, 217] on td "500" at bounding box center [266, 225] width 73 height 22
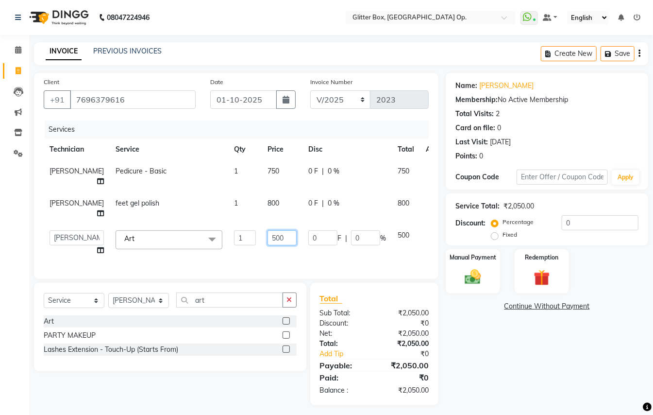
click at [272, 238] on input "500" at bounding box center [282, 237] width 29 height 15
type input "5"
type input "200"
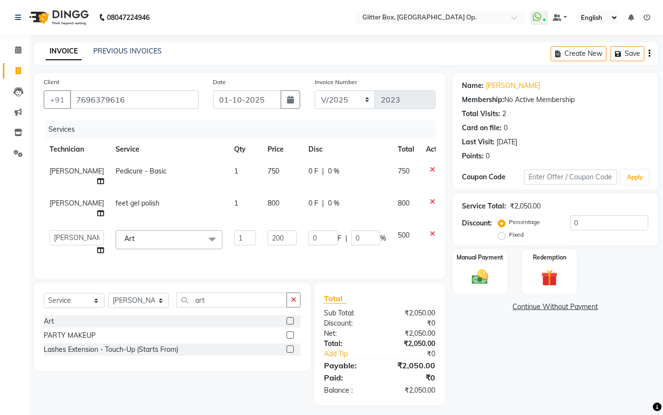
click at [256, 255] on div "Client [PHONE_NUMBER] Date [DATE] Invoice Number V/2025 V/[PHONE_NUMBER] Servic…" at bounding box center [239, 176] width 411 height 206
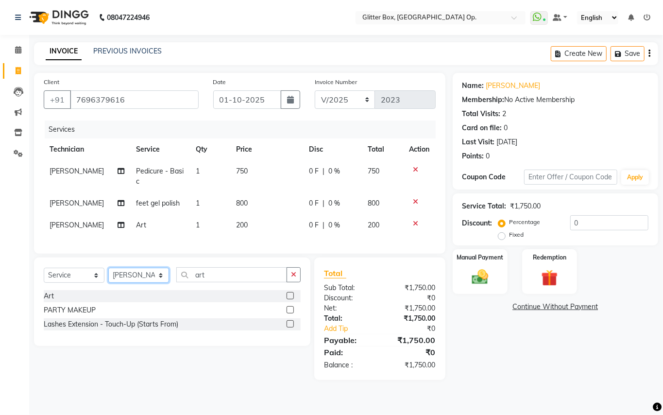
click at [125, 283] on select "Select Technician [PERSON_NAME] [PERSON_NAME] [PERSON_NAME] [PERSON_NAME] [PERS…" at bounding box center [138, 275] width 61 height 15
click at [108, 277] on select "Select Technician [PERSON_NAME] [PERSON_NAME] [PERSON_NAME] [PERSON_NAME] [PERS…" at bounding box center [138, 275] width 61 height 15
click at [230, 276] on div "Select Service Product Membership Package Voucher Prepaid Gift Card Select Tech…" at bounding box center [172, 301] width 276 height 88
click at [234, 282] on input "art" at bounding box center [231, 274] width 111 height 15
type input "a"
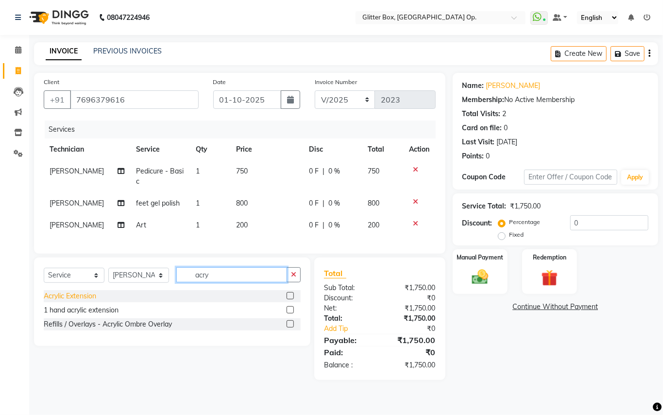
type input "acry"
click at [57, 301] on div "Acrylic Extension" at bounding box center [70, 296] width 52 height 10
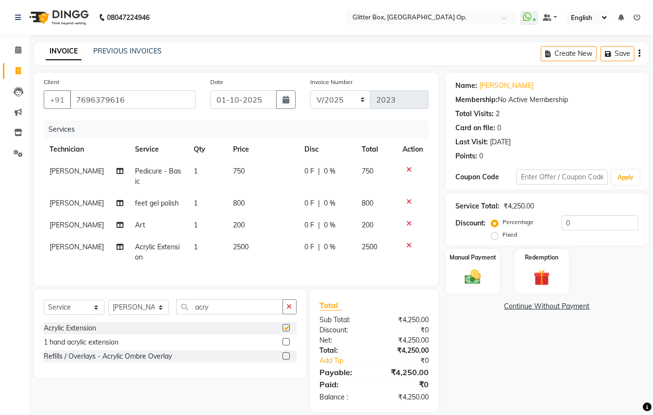
checkbox input "false"
click at [117, 247] on icon at bounding box center [120, 246] width 7 height 7
select select "38142"
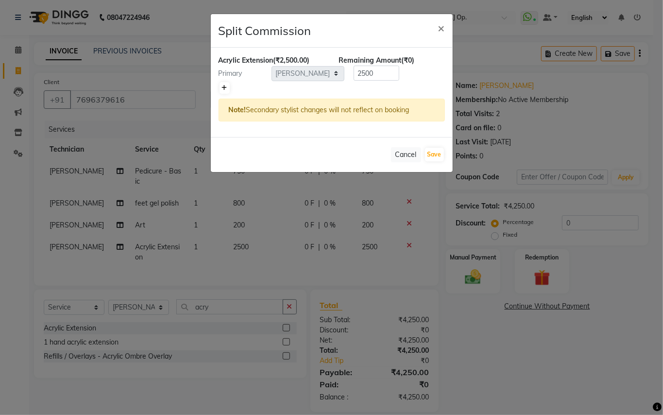
click at [226, 88] on icon at bounding box center [224, 88] width 5 height 6
type input "1250"
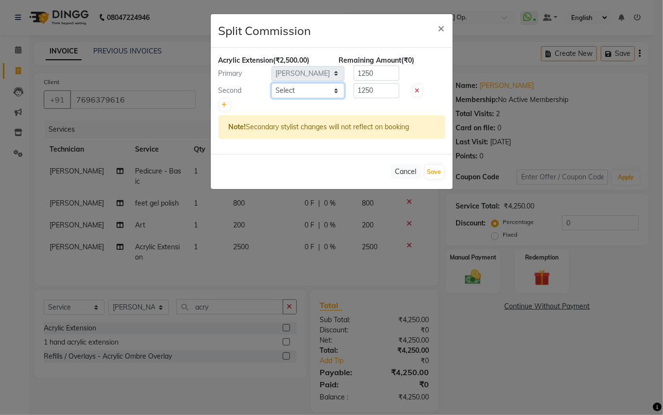
click at [303, 88] on select "Select [PERSON_NAME] [PERSON_NAME] [PERSON_NAME] [PERSON_NAME] [PERSON_NAME] [P…" at bounding box center [307, 90] width 73 height 15
select select "44392"
click at [271, 84] on select "Select [PERSON_NAME] [PERSON_NAME] [PERSON_NAME] [PERSON_NAME] [PERSON_NAME] [P…" at bounding box center [307, 90] width 73 height 15
click at [432, 174] on button "Save" at bounding box center [434, 172] width 19 height 14
select select "Select"
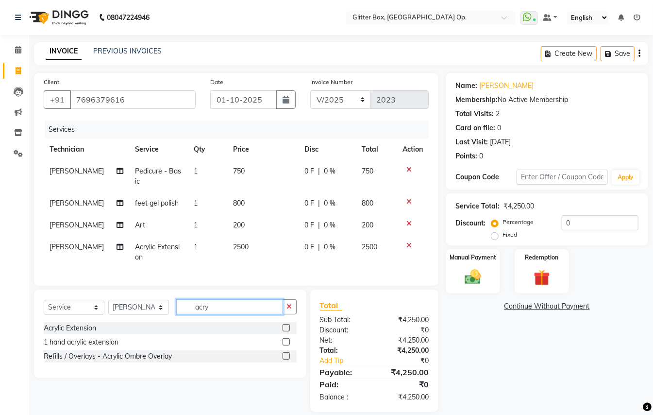
click at [226, 313] on input "acry" at bounding box center [229, 306] width 107 height 15
type input "a"
type input "art"
click at [44, 333] on div "Art" at bounding box center [49, 328] width 10 height 10
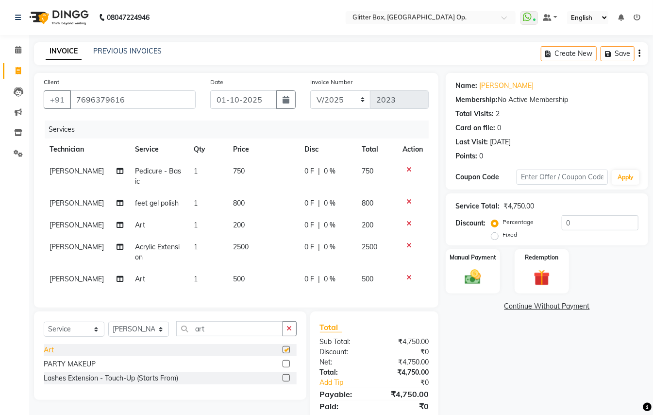
checkbox input "false"
click at [244, 272] on td "500" at bounding box center [262, 279] width 71 height 22
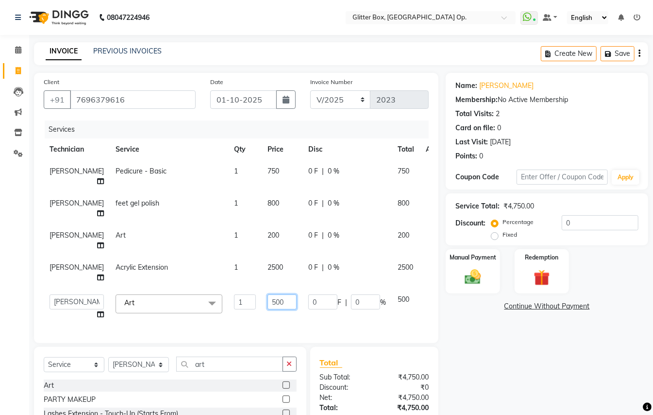
click at [272, 301] on input "500" at bounding box center [282, 301] width 29 height 15
type input "5"
type input "200"
click at [235, 319] on div "Client [PHONE_NUMBER] Date [DATE] Invoice Number V/2025 V/[PHONE_NUMBER] Servic…" at bounding box center [236, 271] width 419 height 396
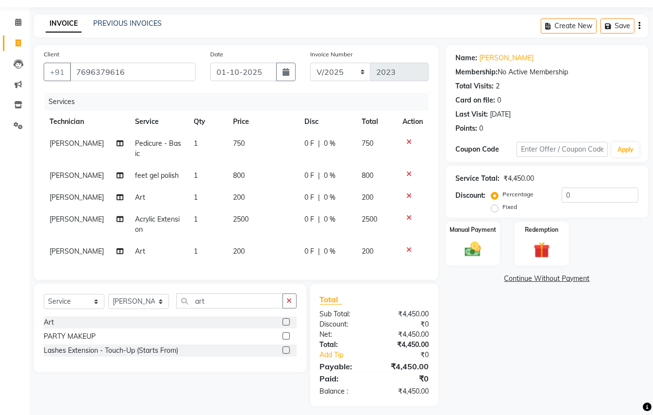
scroll to position [43, 0]
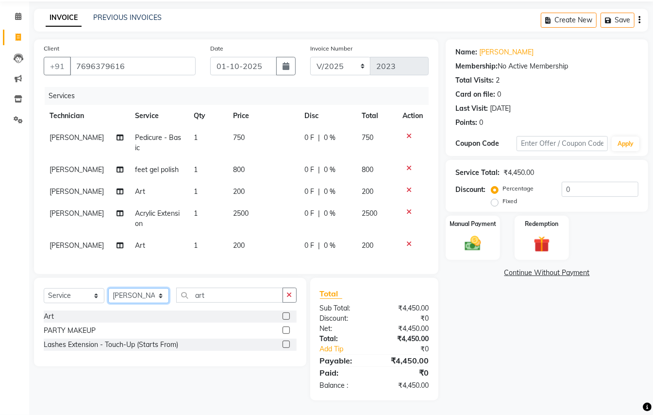
click at [154, 292] on select "Select Technician [PERSON_NAME] [PERSON_NAME] [PERSON_NAME] [PERSON_NAME] [PERS…" at bounding box center [138, 295] width 61 height 15
select select "38312"
click at [108, 288] on select "Select Technician [PERSON_NAME] [PERSON_NAME] [PERSON_NAME] [PERSON_NAME] [PERS…" at bounding box center [138, 295] width 61 height 15
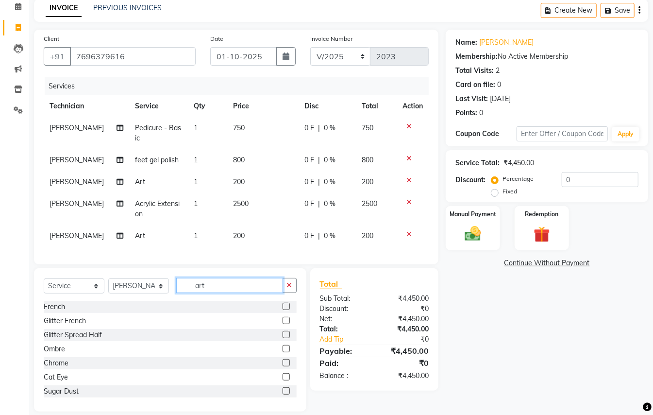
click at [204, 293] on input "art" at bounding box center [229, 285] width 107 height 15
type input "a"
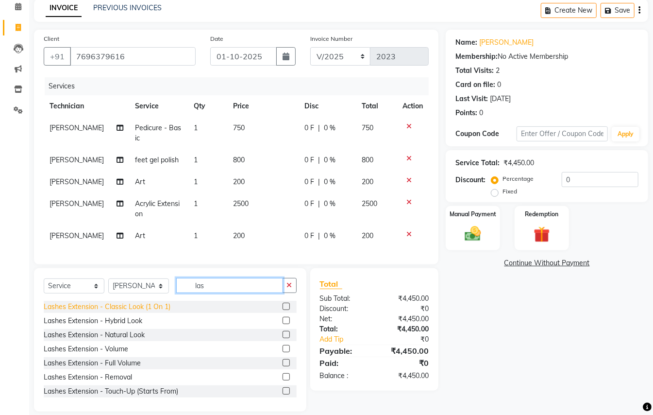
type input "las"
click at [83, 312] on div "Lashes Extension - Classic Look (1 On 1)" at bounding box center [107, 306] width 127 height 10
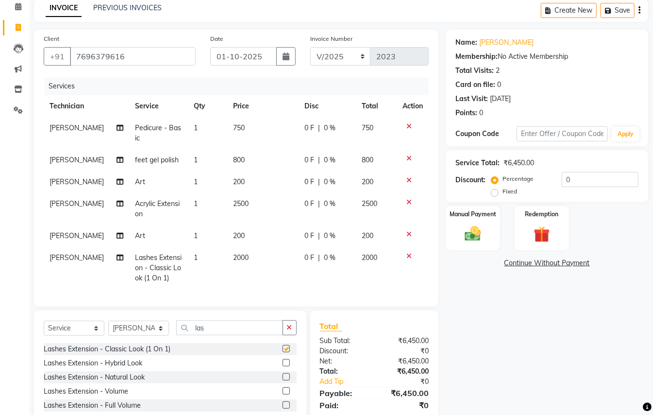
checkbox input "false"
click at [253, 251] on td "2000" at bounding box center [262, 268] width 71 height 42
select select "38312"
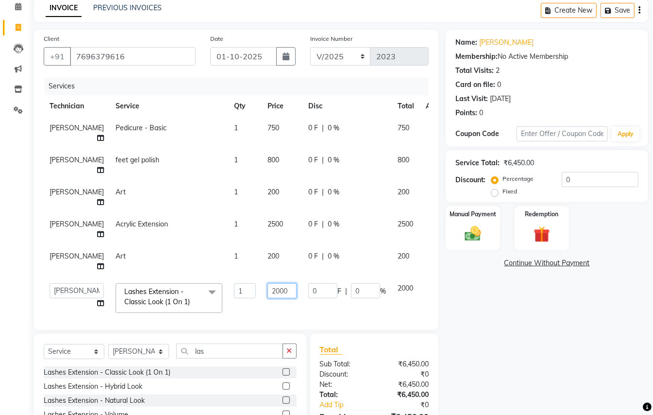
click at [271, 289] on input "2000" at bounding box center [282, 290] width 29 height 15
type input "2"
type input "2500"
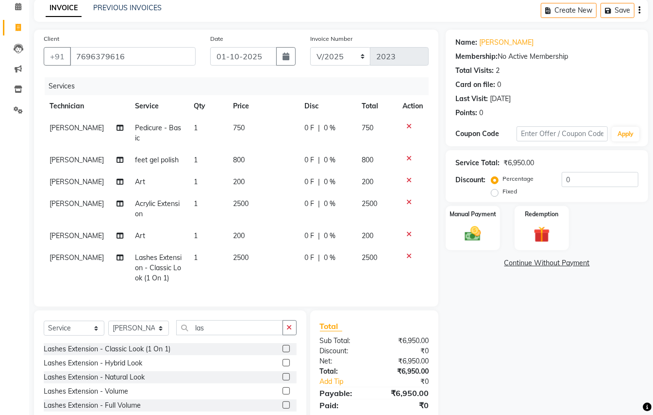
click at [282, 299] on div "Client [PHONE_NUMBER] Date [DATE] Invoice Number V/2025 V/[PHONE_NUMBER] Servic…" at bounding box center [236, 168] width 404 height 277
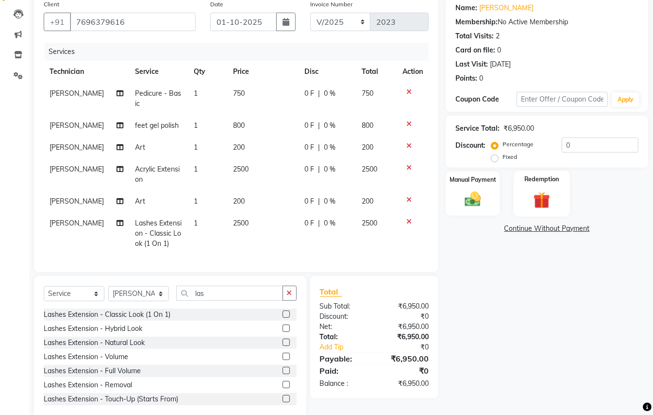
scroll to position [96, 0]
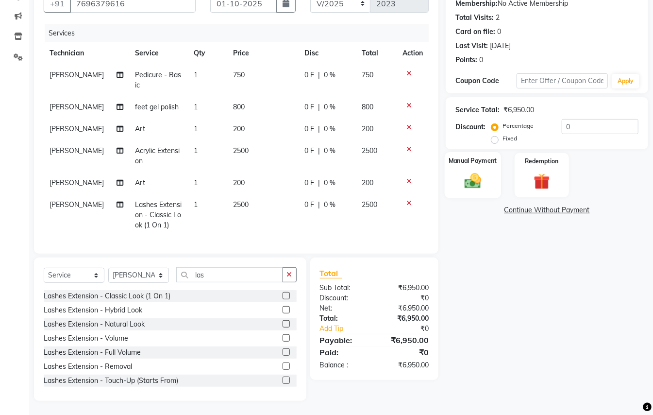
drag, startPoint x: 469, startPoint y: 176, endPoint x: 472, endPoint y: 188, distance: 13.1
click at [470, 176] on img at bounding box center [472, 180] width 27 height 19
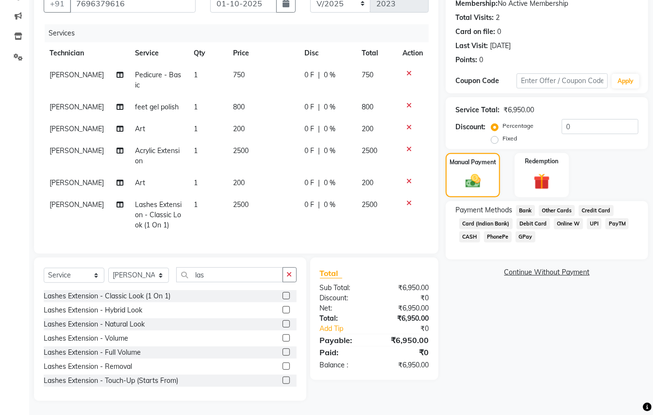
click at [587, 222] on span "UPI" at bounding box center [594, 223] width 15 height 11
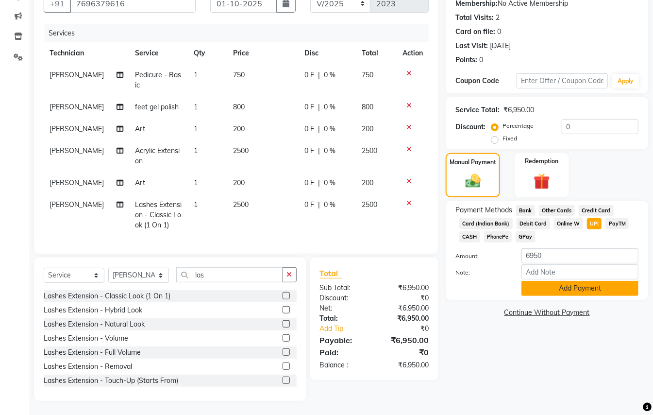
click at [578, 292] on button "Add Payment" at bounding box center [579, 288] width 117 height 15
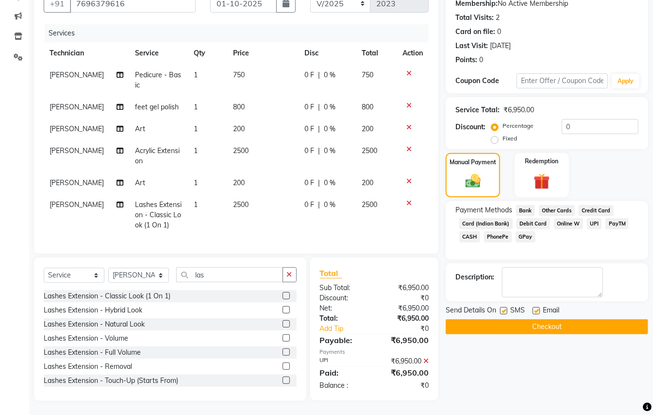
click at [569, 322] on button "Checkout" at bounding box center [547, 326] width 202 height 15
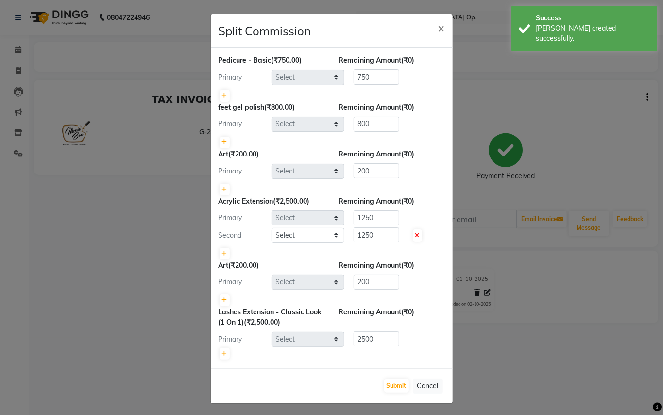
select select "38142"
select select "44392"
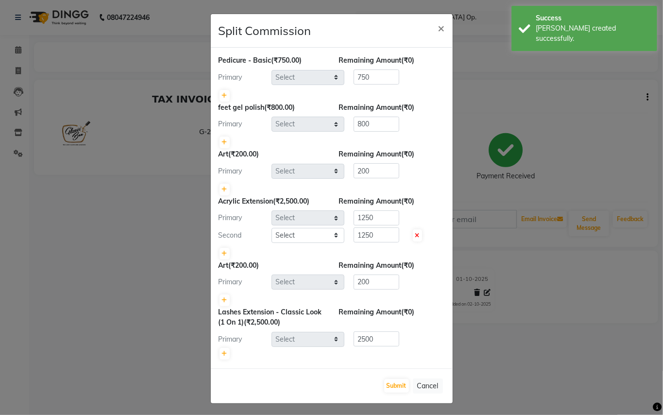
select select "38142"
select select "38312"
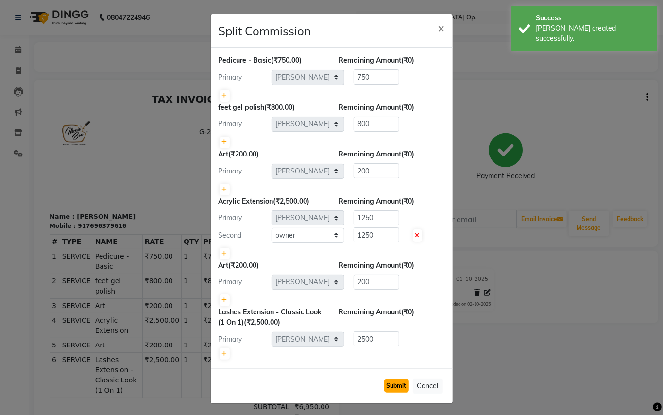
click at [385, 389] on button "Submit" at bounding box center [396, 386] width 25 height 14
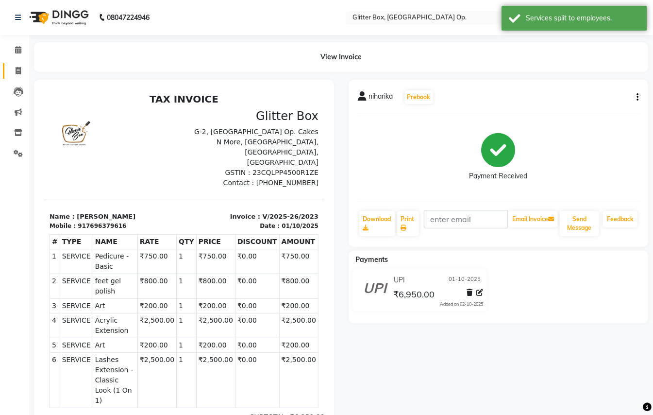
click at [16, 78] on link "Invoice" at bounding box center [14, 71] width 23 height 16
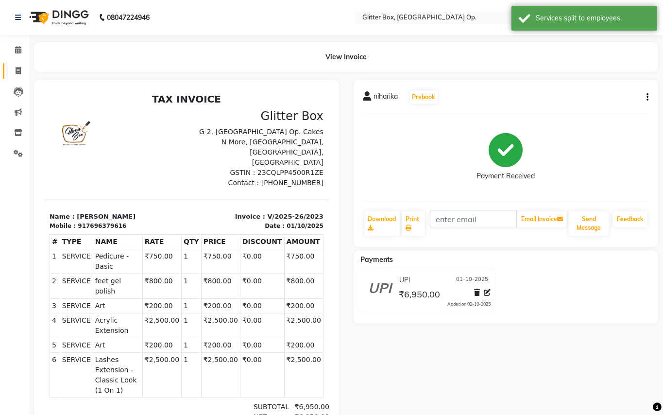
select select "5563"
select select "service"
